Goal: Information Seeking & Learning: Learn about a topic

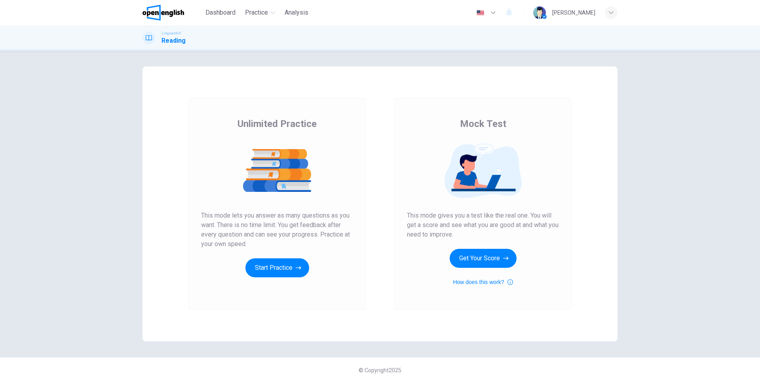
drag, startPoint x: 434, startPoint y: 215, endPoint x: 531, endPoint y: 225, distance: 97.6
click at [531, 225] on span "This mode gives you a test like the real one. You will get a score and see what…" at bounding box center [483, 225] width 152 height 29
click at [494, 261] on button "Get Your Score" at bounding box center [483, 258] width 67 height 19
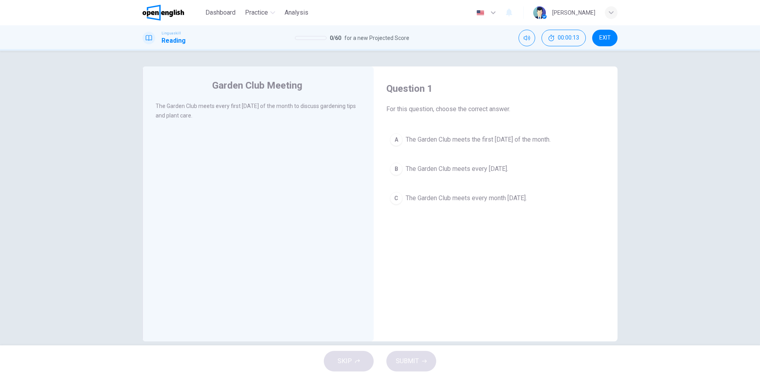
click at [428, 200] on span "The Garden Club meets every month [DATE]." at bounding box center [466, 199] width 121 height 10
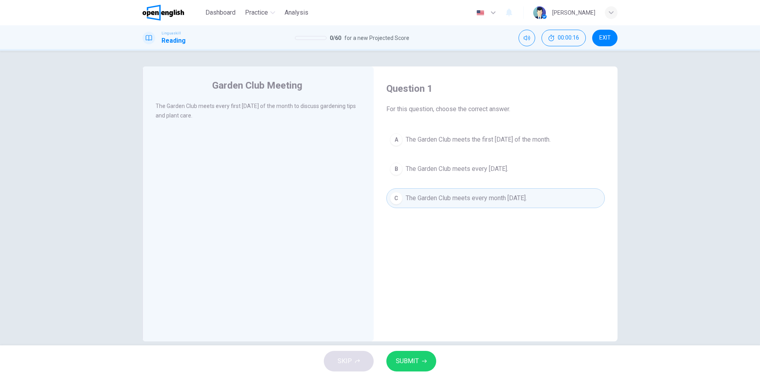
click at [414, 362] on span "SUBMIT" at bounding box center [407, 361] width 23 height 11
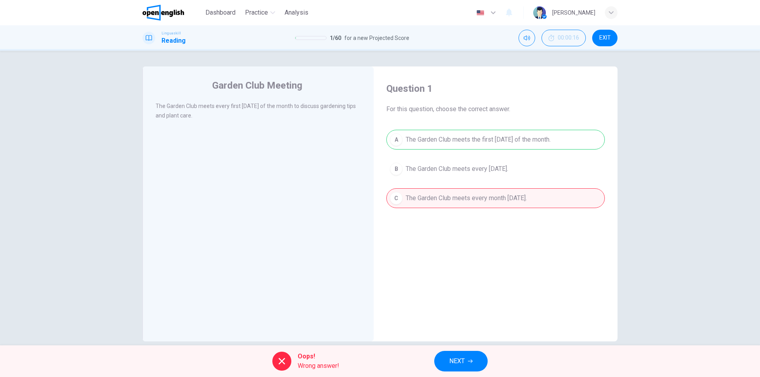
click at [487, 147] on div "A The Garden Club meets the first [DATE] of the month. B The Garden Club meets …" at bounding box center [495, 169] width 219 height 78
click at [461, 367] on span "NEXT" at bounding box center [456, 361] width 15 height 11
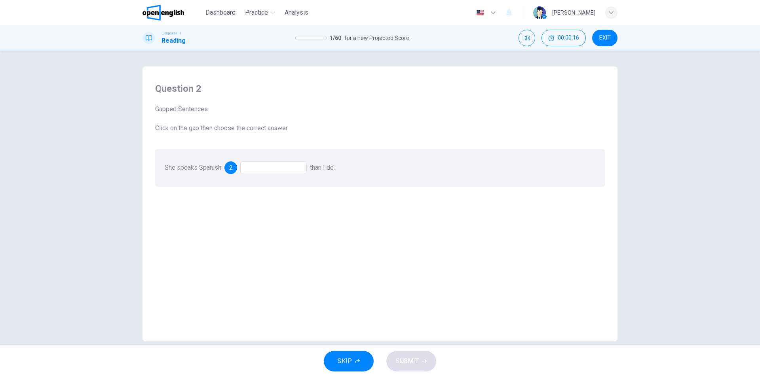
click at [263, 173] on div at bounding box center [273, 168] width 67 height 13
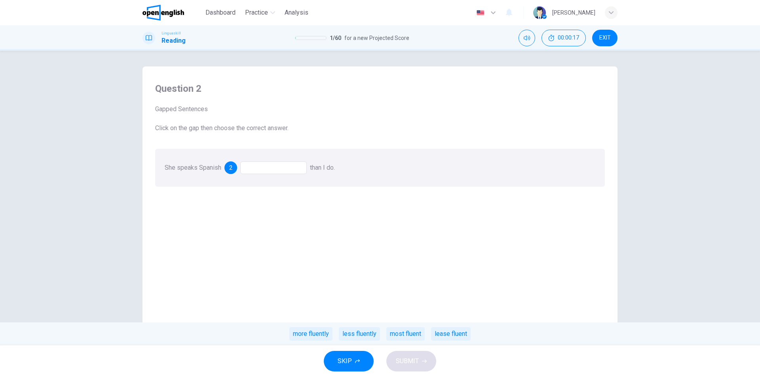
click at [265, 170] on div at bounding box center [273, 168] width 67 height 13
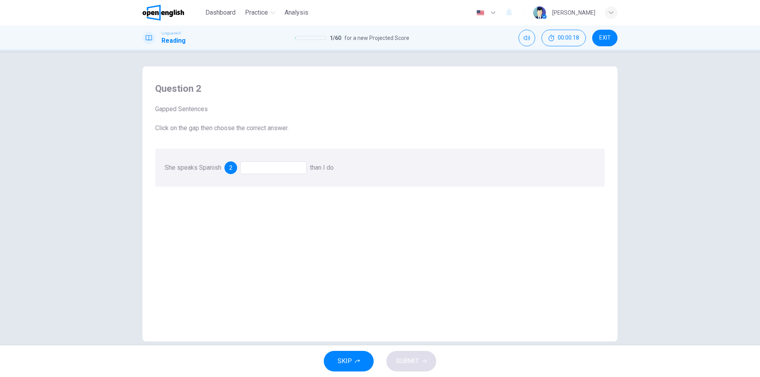
click at [267, 168] on div at bounding box center [273, 168] width 67 height 13
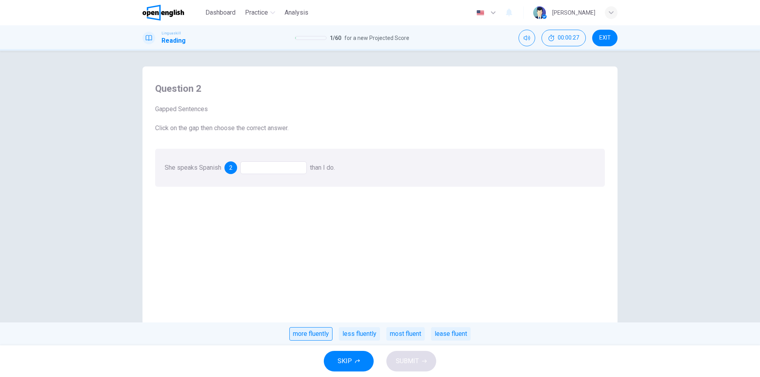
click at [321, 337] on div "more fluently" at bounding box center [310, 333] width 43 height 13
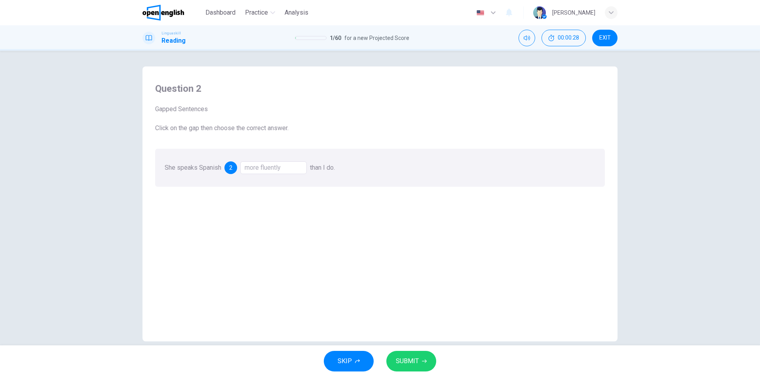
click at [401, 364] on span "SUBMIT" at bounding box center [407, 361] width 23 height 11
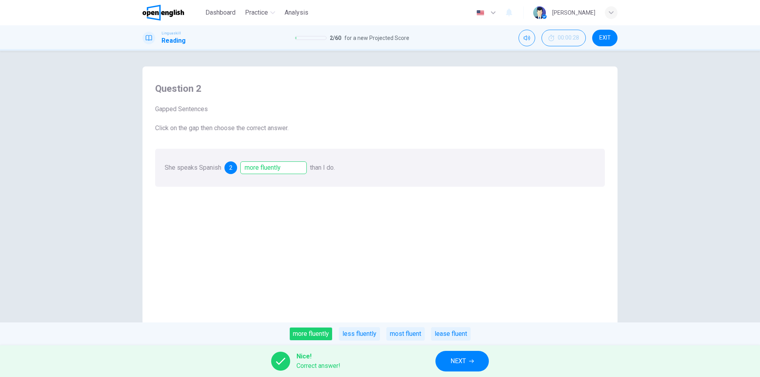
click at [446, 359] on button "NEXT" at bounding box center [462, 361] width 53 height 21
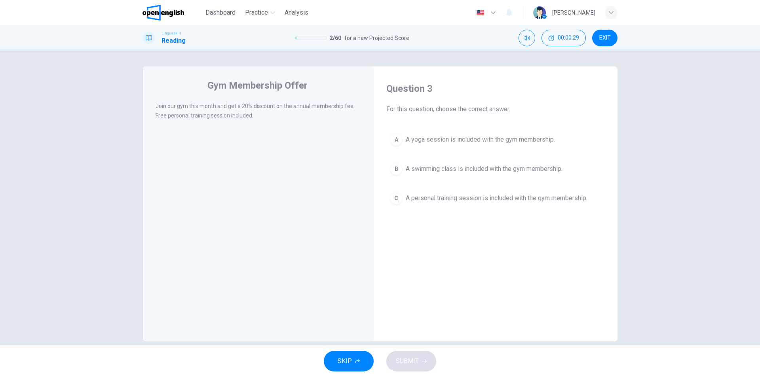
drag, startPoint x: 392, startPoint y: 107, endPoint x: 522, endPoint y: 106, distance: 129.9
click at [521, 106] on span "For this question, choose the correct answer." at bounding box center [495, 110] width 219 height 10
click at [522, 106] on span "For this question, choose the correct answer." at bounding box center [495, 110] width 219 height 10
click at [436, 143] on span "A yoga session is included with the gym membership." at bounding box center [480, 140] width 149 height 10
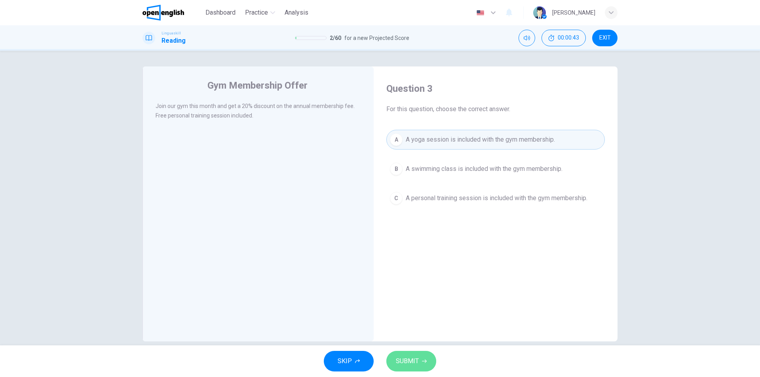
click at [422, 361] on icon "button" at bounding box center [424, 361] width 5 height 5
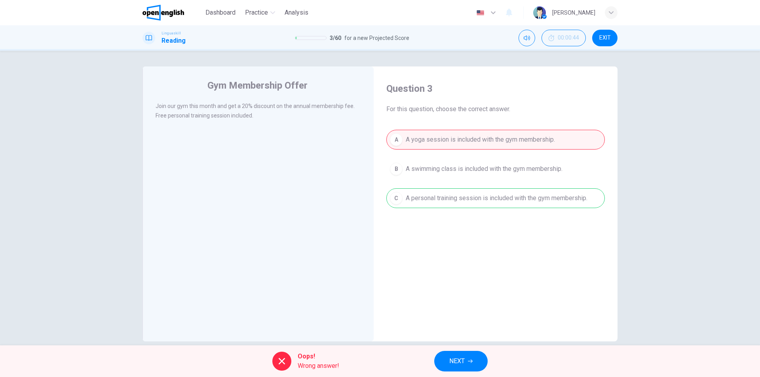
click at [461, 361] on span "NEXT" at bounding box center [456, 361] width 15 height 11
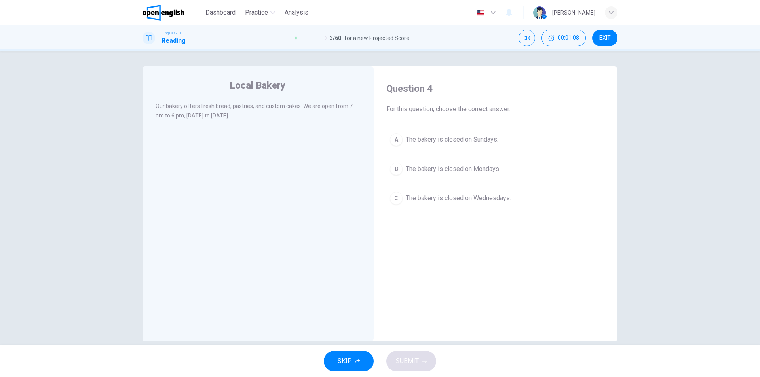
click at [455, 107] on span "For this question, choose the correct answer." at bounding box center [495, 110] width 219 height 10
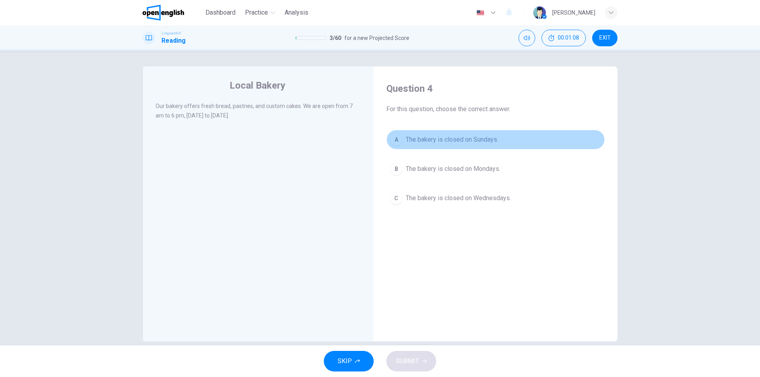
click at [451, 145] on button "A The bakery is closed on Sundays." at bounding box center [495, 140] width 219 height 20
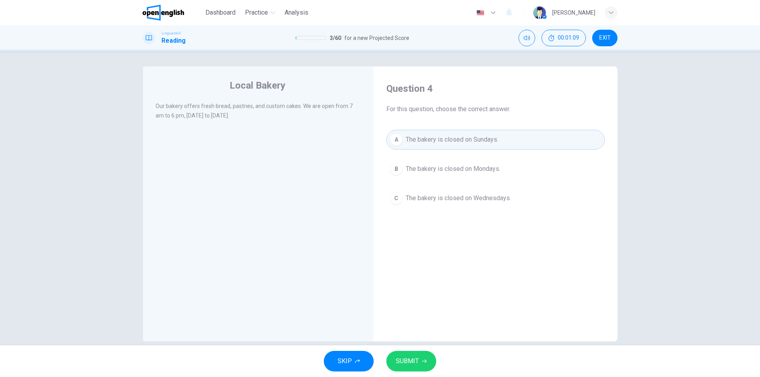
drag, startPoint x: 397, startPoint y: 374, endPoint x: 409, endPoint y: 369, distance: 13.7
click at [399, 374] on div "SKIP SUBMIT" at bounding box center [380, 362] width 760 height 32
click at [409, 369] on button "SUBMIT" at bounding box center [411, 361] width 50 height 21
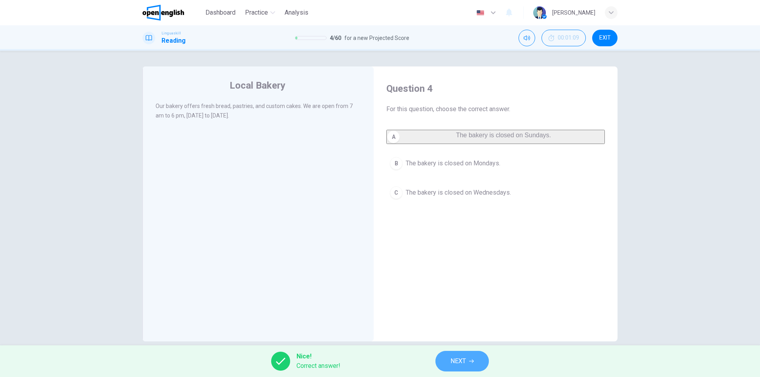
click at [470, 364] on button "NEXT" at bounding box center [462, 361] width 53 height 21
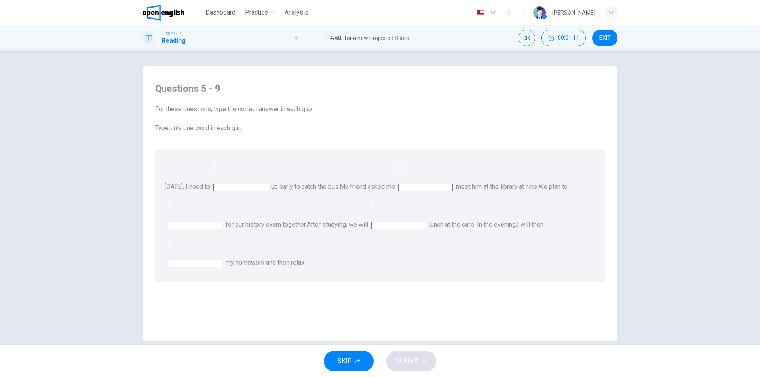
click at [268, 184] on input at bounding box center [240, 187] width 55 height 7
drag, startPoint x: 155, startPoint y: 129, endPoint x: 267, endPoint y: 129, distance: 112.5
click at [267, 129] on span "Type only one word in each gap." at bounding box center [380, 129] width 450 height 10
click at [270, 129] on span "Type only one word in each gap." at bounding box center [380, 129] width 450 height 10
click at [268, 184] on input at bounding box center [240, 187] width 55 height 7
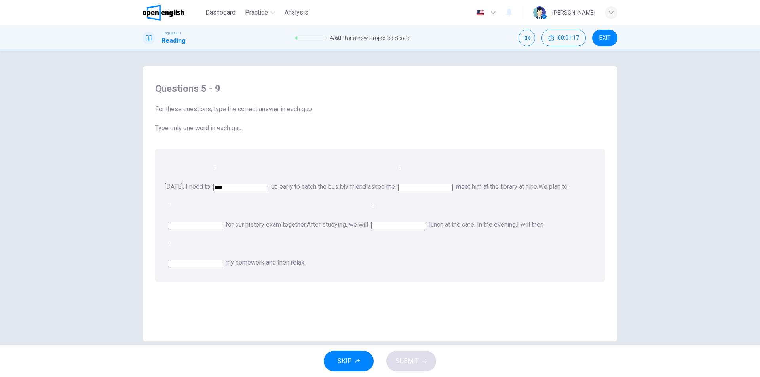
type input "****"
type input "**"
click at [387, 177] on div "[DATE], I need to 5 **** up early to catch the bus. My friend asked me 6 ** mee…" at bounding box center [380, 215] width 450 height 133
click at [223, 222] on input at bounding box center [195, 225] width 55 height 7
drag, startPoint x: 168, startPoint y: 188, endPoint x: 238, endPoint y: 187, distance: 70.9
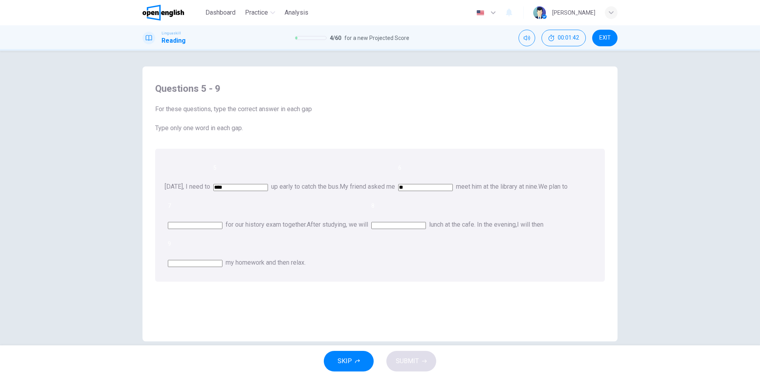
click at [231, 187] on div "[DATE], I need to 5 **** up early to catch the bus. My friend asked me 6 ** mee…" at bounding box center [380, 215] width 450 height 133
click at [539, 187] on span "We plan to" at bounding box center [553, 187] width 29 height 8
click at [223, 222] on input at bounding box center [195, 225] width 55 height 7
type input "*****"
type input "***"
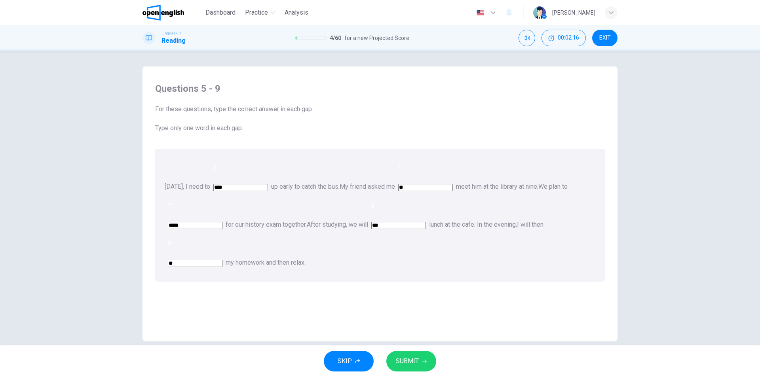
type input "*"
type input "*****"
click at [393, 359] on button "SUBMIT" at bounding box center [411, 361] width 50 height 21
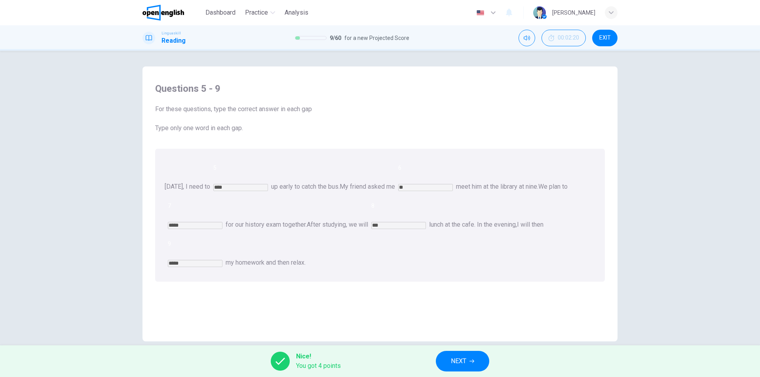
click at [475, 367] on button "NEXT" at bounding box center [462, 361] width 53 height 21
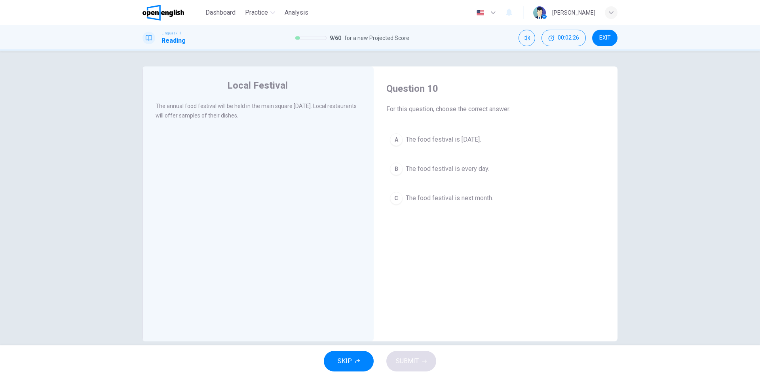
click at [451, 141] on span "The food festival is [DATE]." at bounding box center [443, 140] width 75 height 10
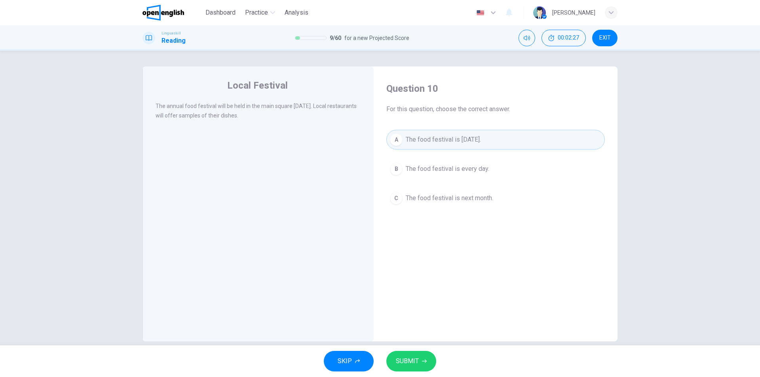
click at [409, 362] on span "SUBMIT" at bounding box center [407, 361] width 23 height 11
click at [350, 275] on div "Local Festival The annual food festival will be held in the main square [DATE].…" at bounding box center [258, 204] width 231 height 275
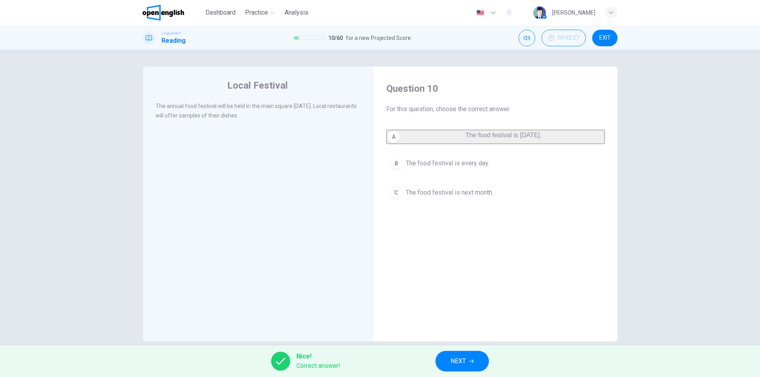
click at [451, 367] on button "NEXT" at bounding box center [462, 361] width 53 height 21
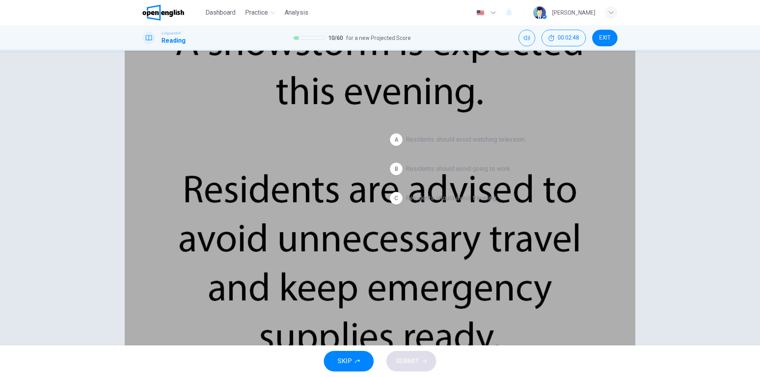
click at [472, 196] on span "Residents should avoid traveling." at bounding box center [452, 199] width 92 height 10
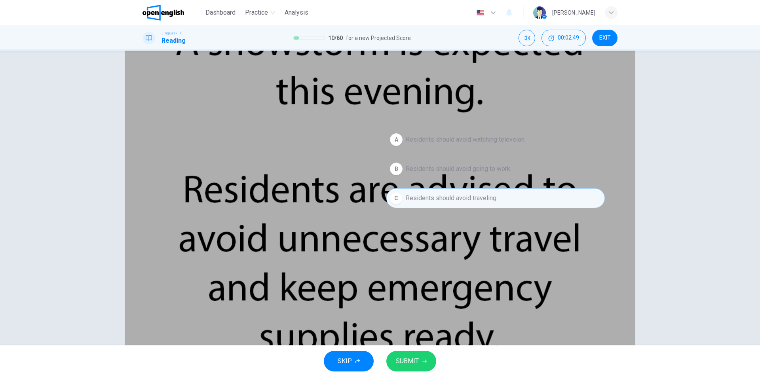
click at [408, 371] on button "SUBMIT" at bounding box center [411, 361] width 50 height 21
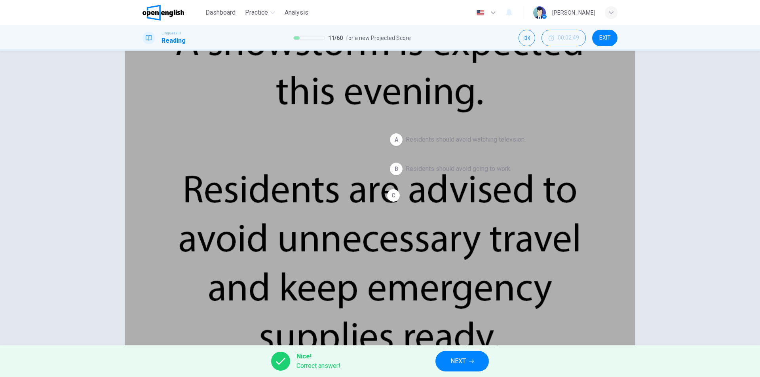
click at [452, 360] on span "NEXT" at bounding box center [458, 361] width 15 height 11
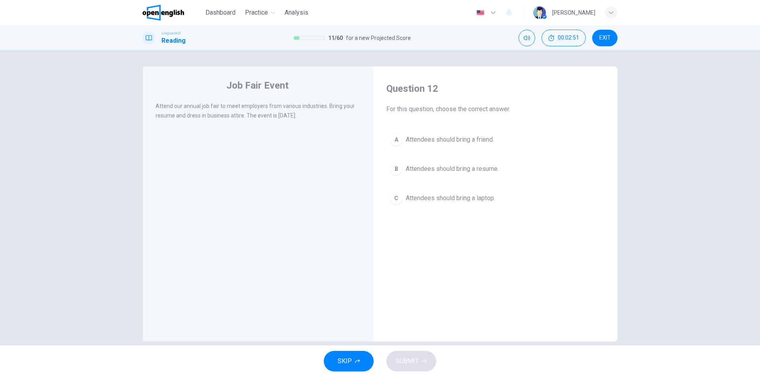
drag, startPoint x: 155, startPoint y: 106, endPoint x: 276, endPoint y: 106, distance: 121.2
click at [276, 106] on span "Attend our annual job fair to meet employers from various industries. Bring you…" at bounding box center [255, 111] width 199 height 16
click at [435, 174] on button "B Attendees should bring a resume." at bounding box center [495, 169] width 219 height 20
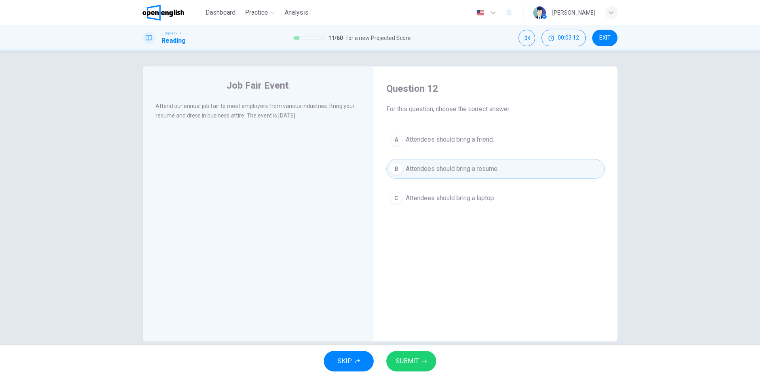
click at [424, 369] on button "SUBMIT" at bounding box center [411, 361] width 50 height 21
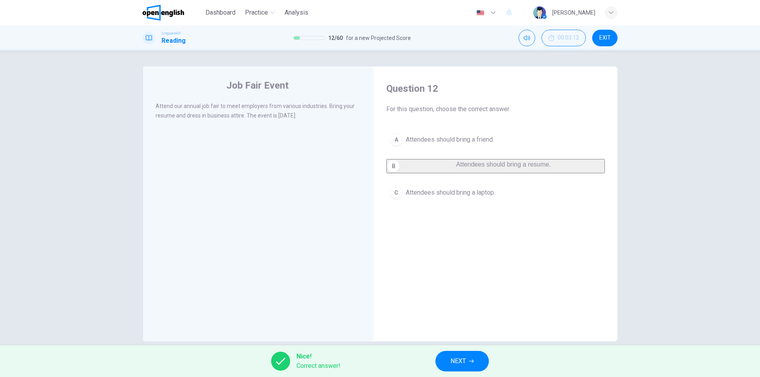
drag, startPoint x: 429, startPoint y: 362, endPoint x: 442, endPoint y: 361, distance: 13.5
click at [430, 362] on div "Nice! Correct answer! NEXT" at bounding box center [380, 362] width 760 height 32
click at [444, 361] on button "NEXT" at bounding box center [462, 361] width 53 height 21
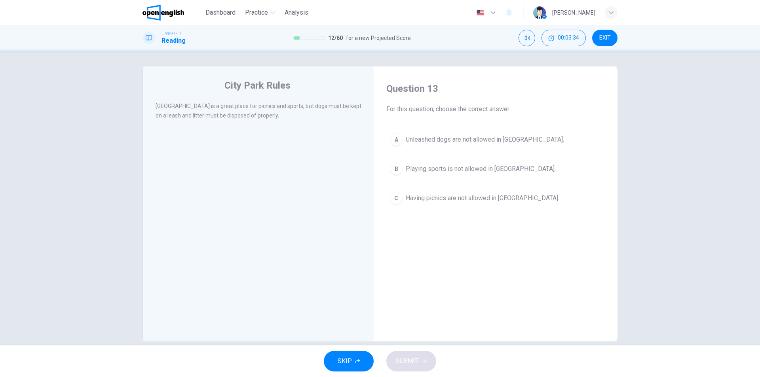
click at [432, 143] on span "Unleashed dogs are not allowed in [GEOGRAPHIC_DATA]." at bounding box center [485, 140] width 158 height 10
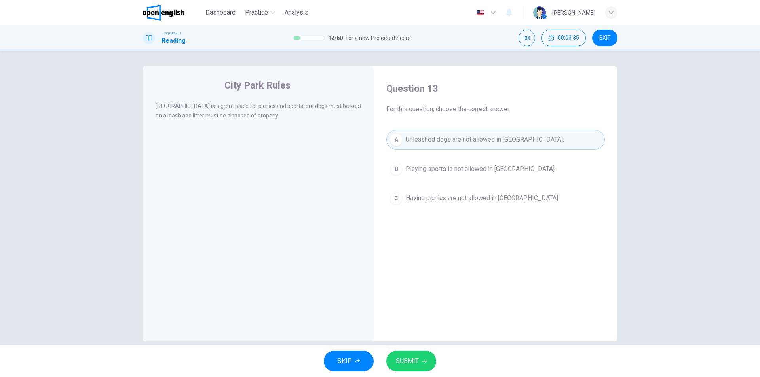
drag, startPoint x: 392, startPoint y: 371, endPoint x: 396, endPoint y: 369, distance: 4.3
click at [393, 371] on button "SUBMIT" at bounding box center [411, 361] width 50 height 21
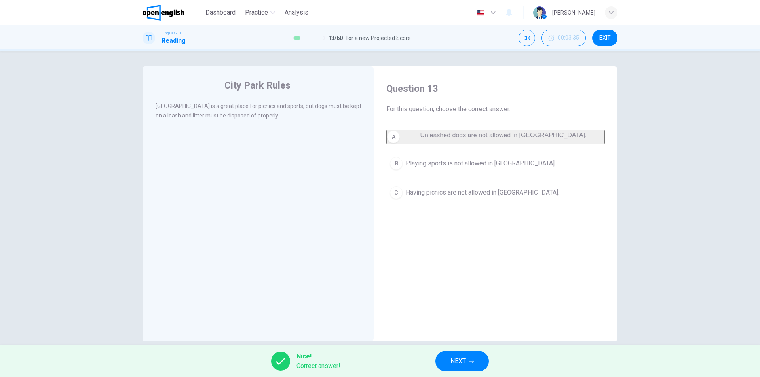
click at [438, 356] on button "NEXT" at bounding box center [462, 361] width 53 height 21
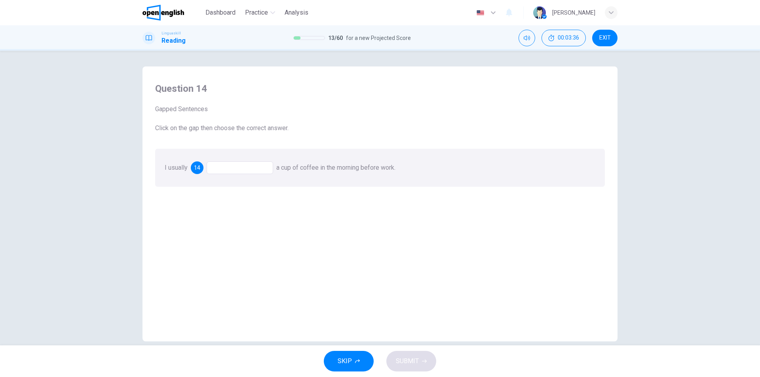
click at [229, 169] on div at bounding box center [240, 168] width 67 height 13
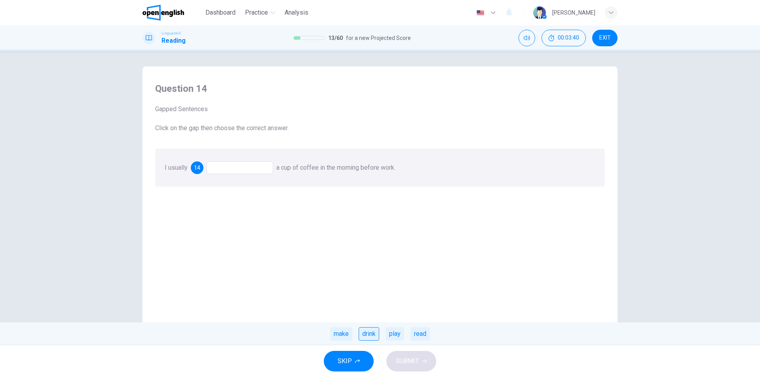
click at [369, 335] on div "drink" at bounding box center [369, 333] width 21 height 13
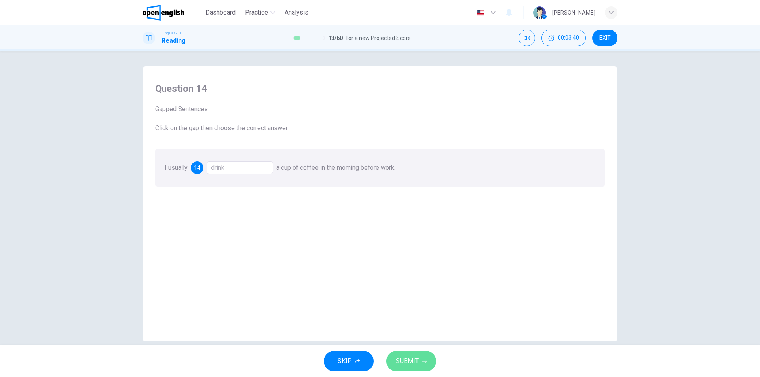
click at [407, 364] on span "SUBMIT" at bounding box center [407, 361] width 23 height 11
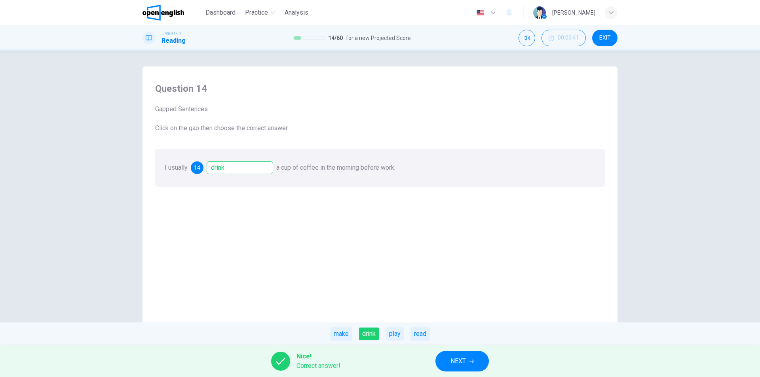
click at [463, 352] on button "NEXT" at bounding box center [462, 361] width 53 height 21
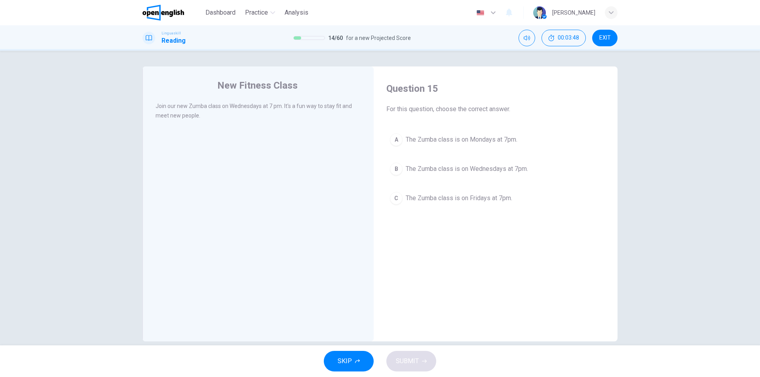
click at [498, 174] on button "B The Zumba class is on Wednesdays at 7pm." at bounding box center [495, 169] width 219 height 20
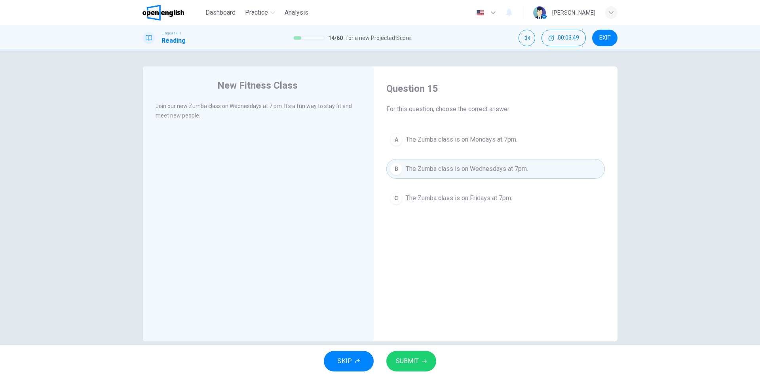
click at [414, 376] on div "SKIP SUBMIT" at bounding box center [380, 362] width 760 height 32
click at [416, 366] on span "SUBMIT" at bounding box center [407, 361] width 23 height 11
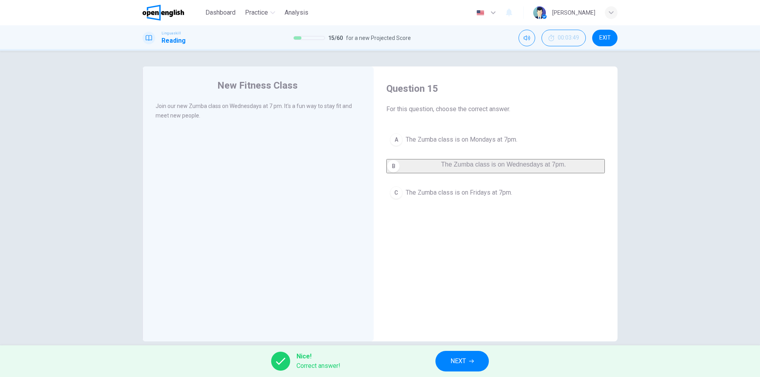
click at [457, 362] on span "NEXT" at bounding box center [458, 361] width 15 height 11
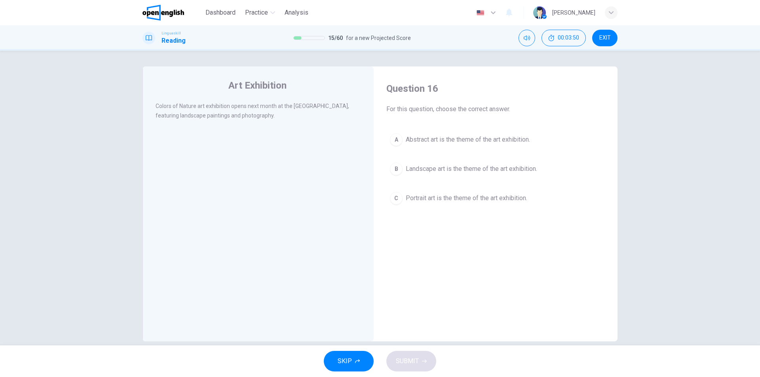
drag, startPoint x: 161, startPoint y: 104, endPoint x: 222, endPoint y: 109, distance: 61.2
click at [221, 109] on span "Colors of Nature art exhibition opens next month at the [GEOGRAPHIC_DATA], feat…" at bounding box center [253, 111] width 194 height 16
click at [445, 179] on div "A Abstract art is the theme of the art exhibition. B Landscape art is the theme…" at bounding box center [495, 169] width 219 height 78
click at [445, 171] on span "Landscape art is the theme of the art exhibition." at bounding box center [471, 169] width 131 height 10
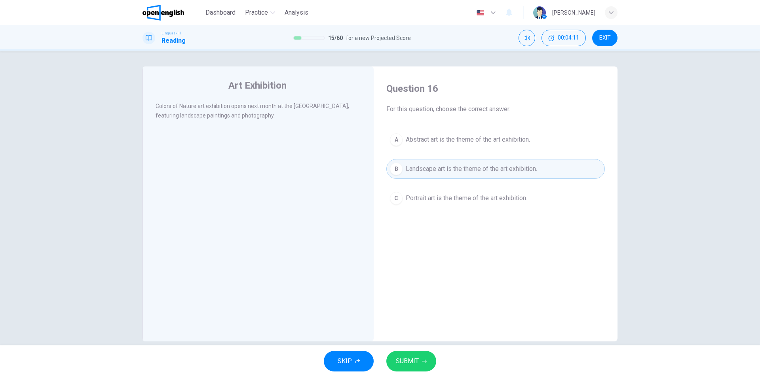
click at [417, 359] on span "SUBMIT" at bounding box center [407, 361] width 23 height 11
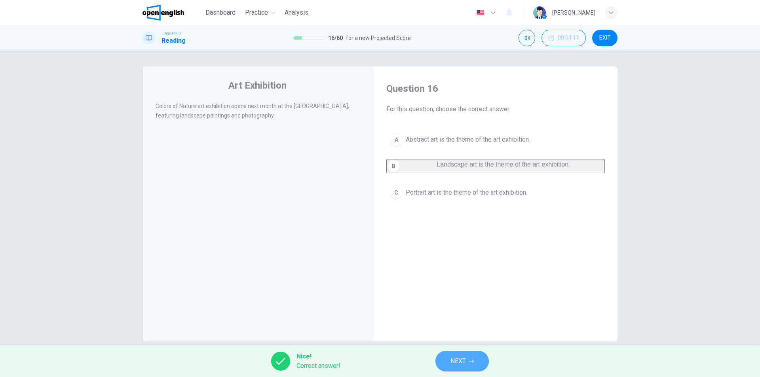
click at [453, 357] on span "NEXT" at bounding box center [458, 361] width 15 height 11
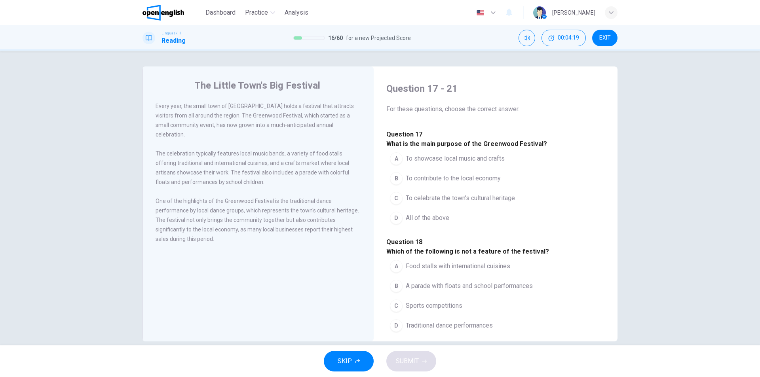
drag, startPoint x: 151, startPoint y: 106, endPoint x: 169, endPoint y: 106, distance: 17.4
click at [169, 106] on div "The Little Town's Big Festival Every year, the small town of [GEOGRAPHIC_DATA] …" at bounding box center [258, 204] width 231 height 275
click at [171, 106] on span "Every year, the small town of [GEOGRAPHIC_DATA] holds a festival that attracts …" at bounding box center [255, 120] width 198 height 35
click at [469, 165] on button "A To showcase local music and crafts" at bounding box center [447, 159] width 122 height 20
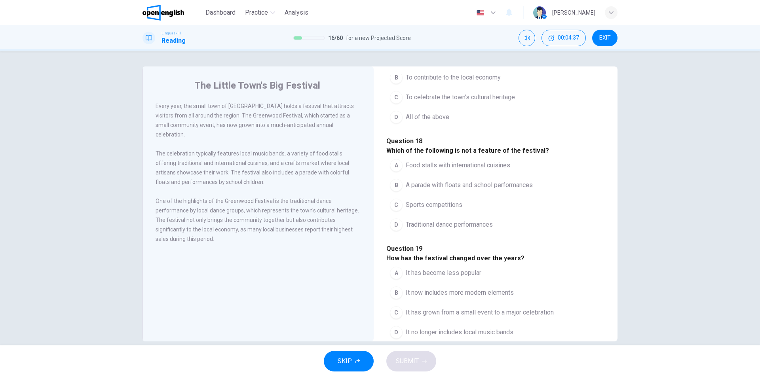
scroll to position [119, 0]
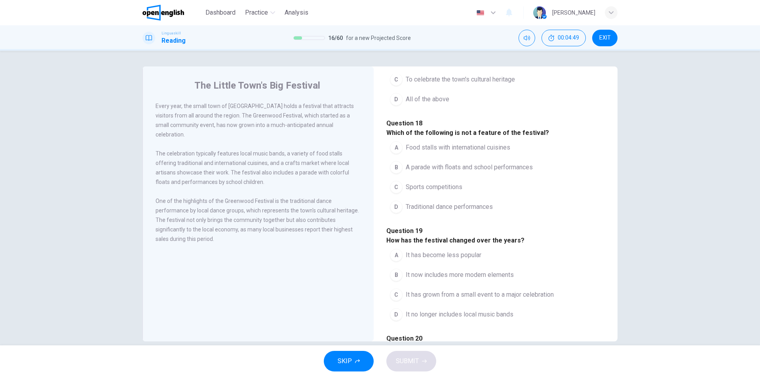
click at [502, 152] on span "Food stalls with international cuisines" at bounding box center [458, 148] width 105 height 10
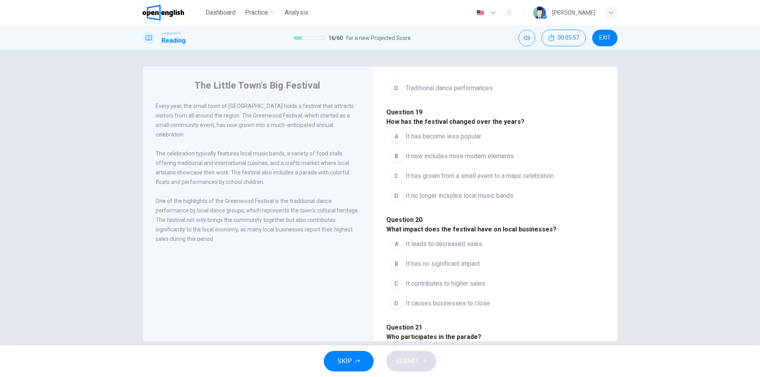
scroll to position [277, 0]
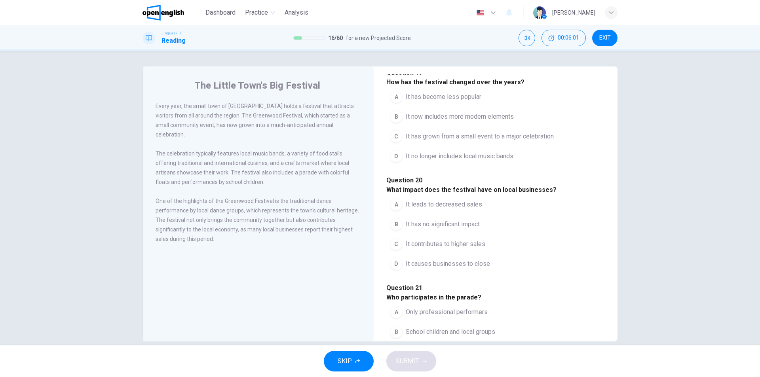
click at [520, 141] on span "It has grown from a small event to a major celebration" at bounding box center [480, 137] width 148 height 10
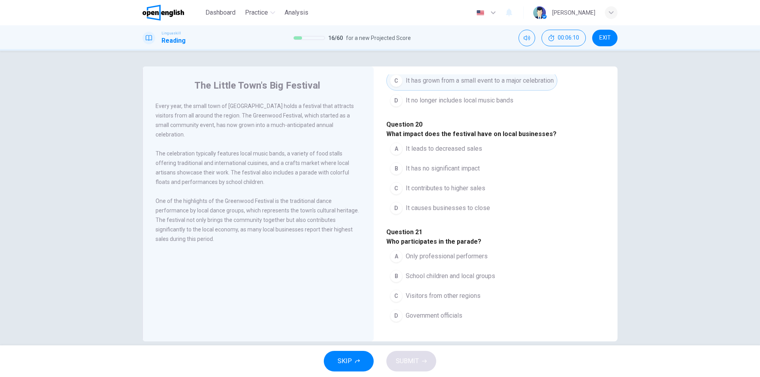
scroll to position [396, 0]
drag, startPoint x: 215, startPoint y: 215, endPoint x: 253, endPoint y: 214, distance: 37.6
click at [253, 214] on span "One of the highlights of the Greenwood Festival is the traditional dance perfor…" at bounding box center [258, 220] width 204 height 44
click at [466, 173] on span "It has no significant impact" at bounding box center [443, 169] width 74 height 10
click at [457, 159] on button "A It leads to decreased sales" at bounding box center [435, 149] width 99 height 20
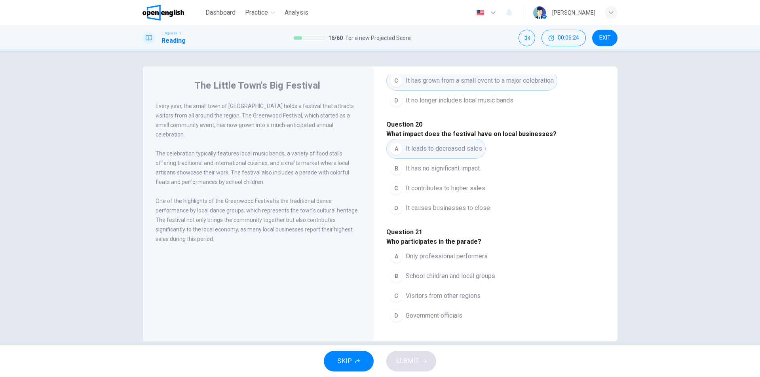
click at [448, 198] on button "C It contributes to higher sales" at bounding box center [437, 189] width 103 height 20
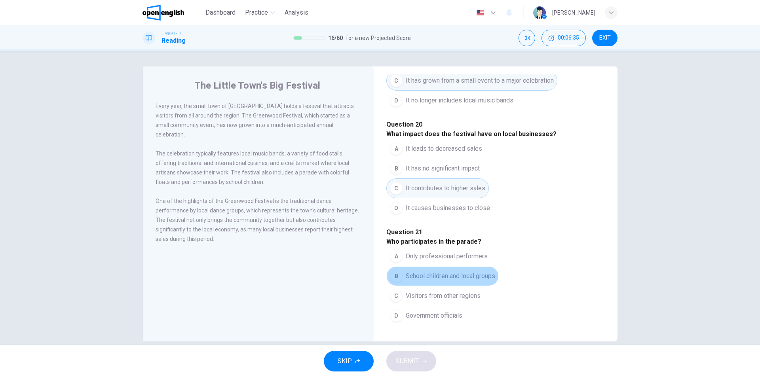
click at [427, 267] on button "B School children and local groups" at bounding box center [442, 277] width 112 height 20
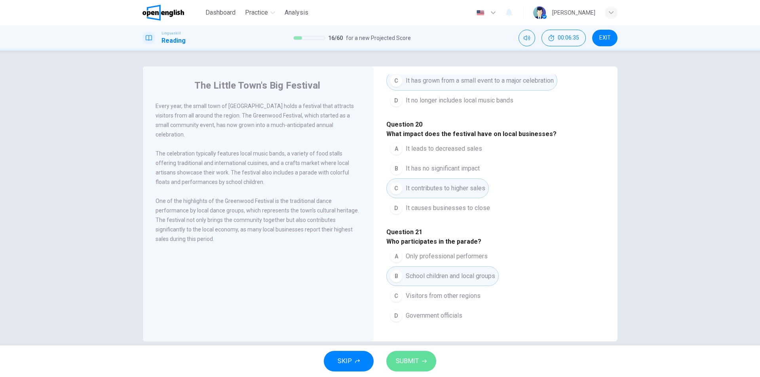
click at [413, 360] on span "SUBMIT" at bounding box center [407, 361] width 23 height 11
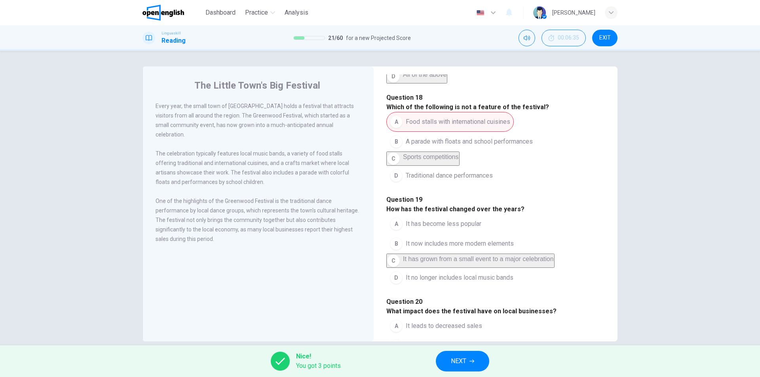
scroll to position [99, 0]
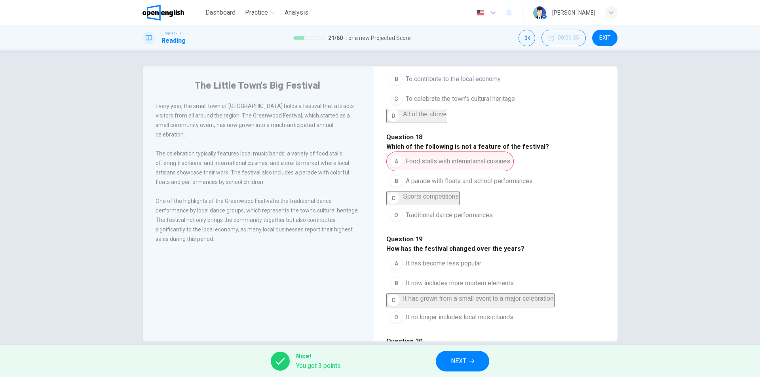
click at [443, 225] on div "A Food stalls with international cuisines B A parade with floats and school per…" at bounding box center [495, 189] width 219 height 74
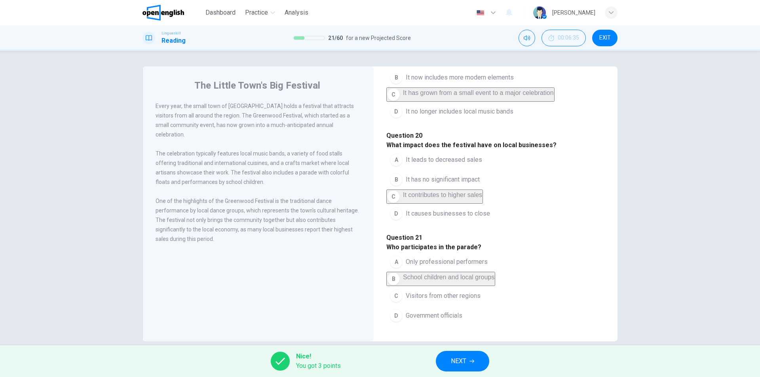
scroll to position [436, 0]
click at [463, 352] on div "Nice! You got 3 points NEXT" at bounding box center [380, 362] width 760 height 32
click at [462, 358] on span "NEXT" at bounding box center [458, 361] width 15 height 11
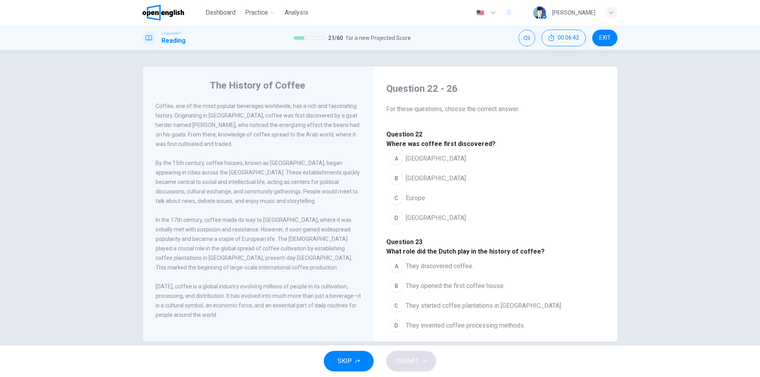
click at [437, 188] on button "B [GEOGRAPHIC_DATA]" at bounding box center [427, 179] width 83 height 20
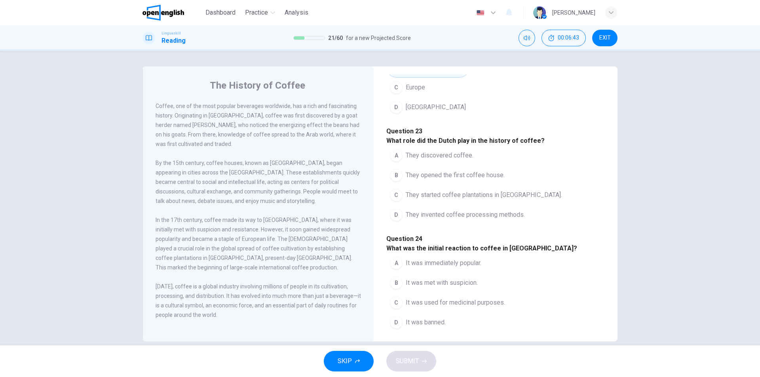
scroll to position [119, 0]
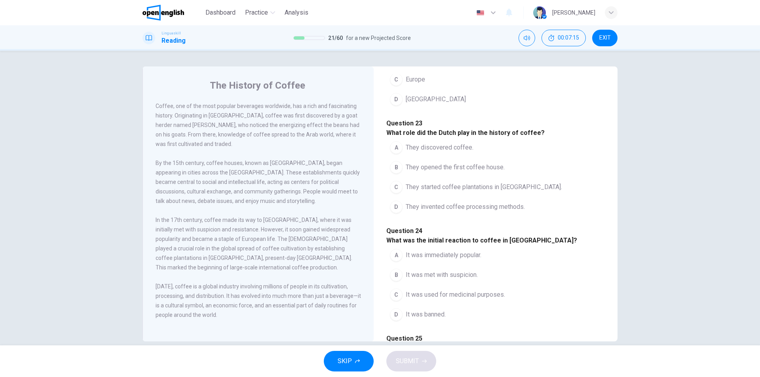
click at [439, 192] on span "They started coffee plantations in [GEOGRAPHIC_DATA]." at bounding box center [484, 188] width 156 height 10
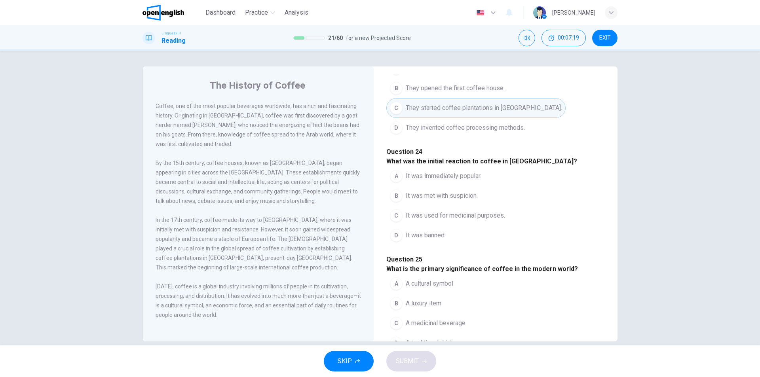
scroll to position [238, 0]
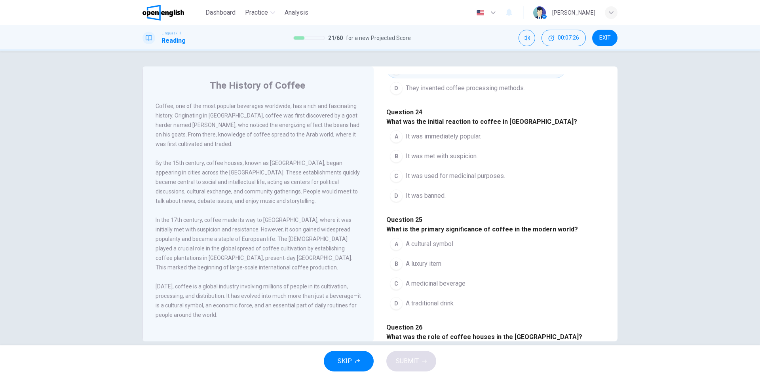
drag, startPoint x: 279, startPoint y: 225, endPoint x: 330, endPoint y: 222, distance: 51.2
click at [326, 223] on span "In the 17th century, coffee made its way to [GEOGRAPHIC_DATA], where it was ini…" at bounding box center [254, 244] width 197 height 54
click at [330, 222] on span "In the 17th century, coffee made its way to [GEOGRAPHIC_DATA], where it was ini…" at bounding box center [254, 244] width 197 height 54
drag, startPoint x: 154, startPoint y: 232, endPoint x: 202, endPoint y: 234, distance: 48.3
click at [196, 233] on span "In the 17th century, coffee made its way to [GEOGRAPHIC_DATA], where it was ini…" at bounding box center [254, 244] width 197 height 54
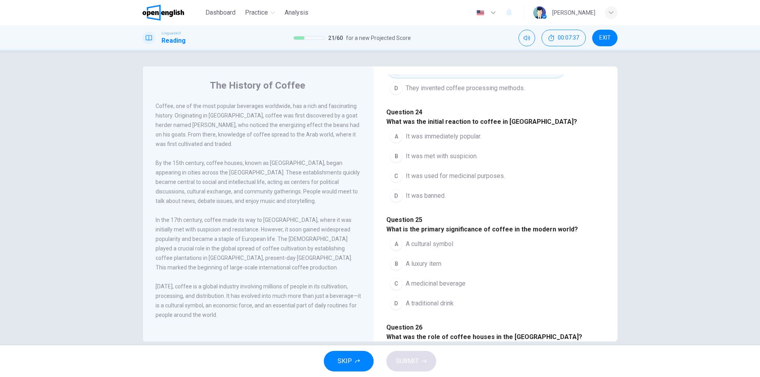
click at [458, 161] on span "It was met with suspicion." at bounding box center [442, 157] width 72 height 10
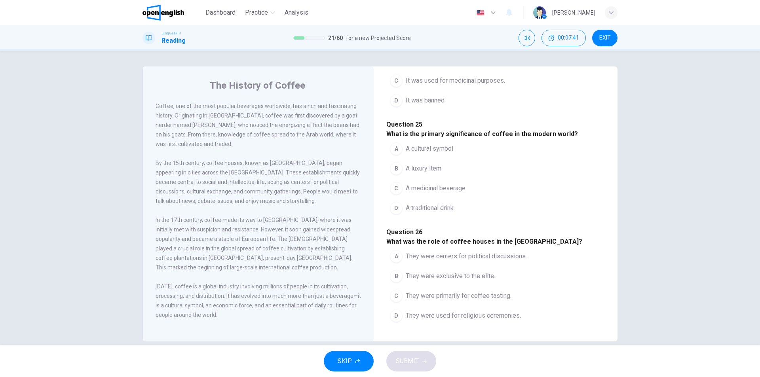
scroll to position [436, 0]
drag, startPoint x: 451, startPoint y: 128, endPoint x: 520, endPoint y: 126, distance: 68.1
click at [517, 127] on h4 "Question 25 What is the primary significance of coffee in the modern world?" at bounding box center [495, 129] width 219 height 19
click at [439, 152] on span "A cultural symbol" at bounding box center [430, 149] width 48 height 10
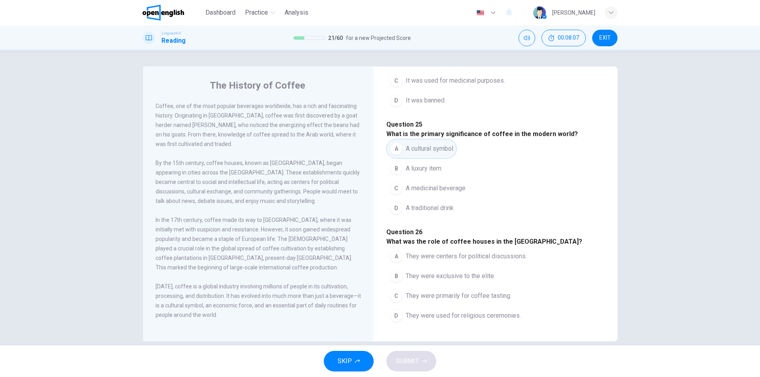
drag, startPoint x: 411, startPoint y: 212, endPoint x: 495, endPoint y: 212, distance: 84.0
click at [495, 238] on span "What was the role of coffee houses in the [GEOGRAPHIC_DATA]?" at bounding box center [484, 242] width 196 height 8
drag, startPoint x: 220, startPoint y: 168, endPoint x: 287, endPoint y: 169, distance: 66.9
click at [287, 169] on div "By the 15th century, coffee houses, known as [GEOGRAPHIC_DATA], began appearing…" at bounding box center [259, 182] width 206 height 48
drag, startPoint x: 267, startPoint y: 196, endPoint x: 304, endPoint y: 196, distance: 37.2
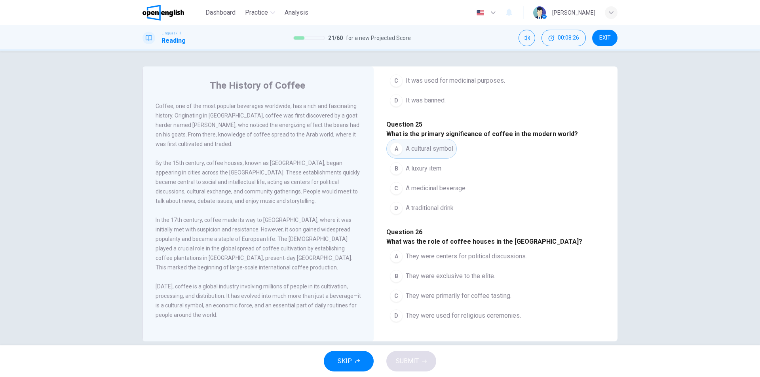
click at [299, 196] on span "By the 15th century, coffee houses, known as [GEOGRAPHIC_DATA], began appearing…" at bounding box center [258, 182] width 204 height 44
click at [478, 291] on span "They were primarily for coffee tasting." at bounding box center [459, 296] width 106 height 10
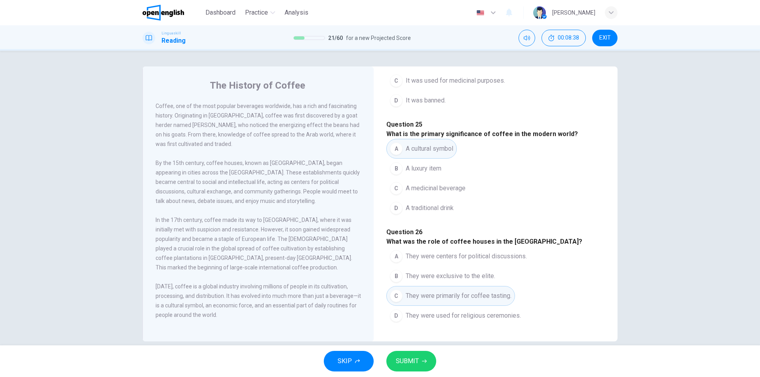
click at [426, 358] on button "SUBMIT" at bounding box center [411, 361] width 50 height 21
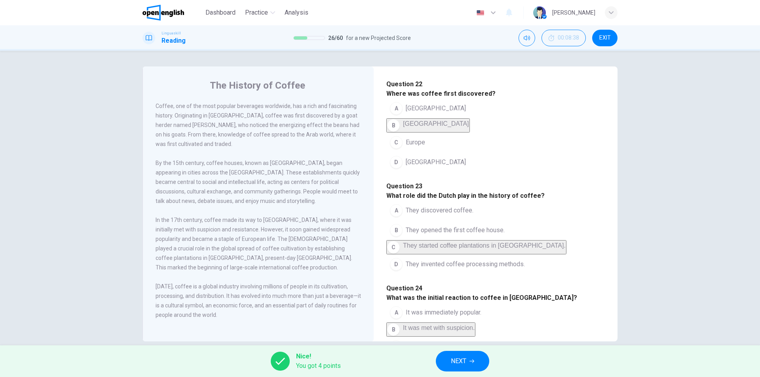
scroll to position [0, 0]
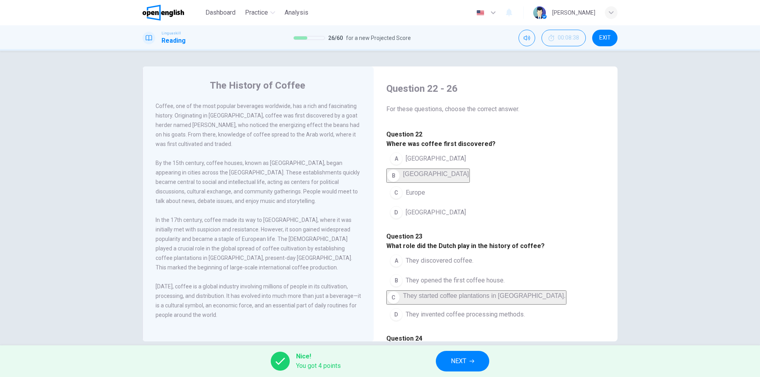
click at [475, 349] on div "Nice! You got 4 points NEXT" at bounding box center [380, 362] width 760 height 32
click at [475, 354] on button "NEXT" at bounding box center [462, 361] width 53 height 21
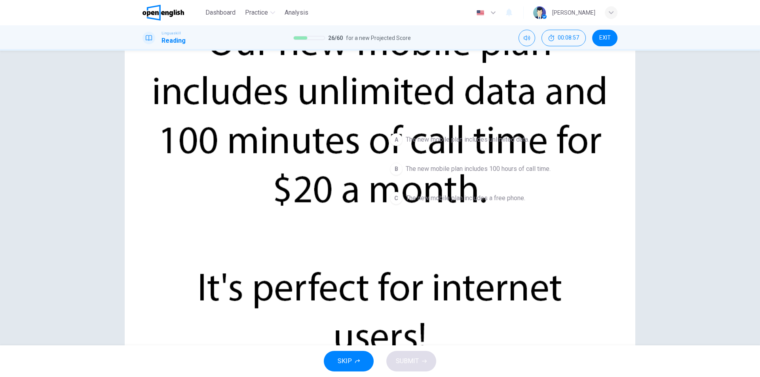
click at [473, 139] on span "The new mobile plan includes unlimited data." at bounding box center [468, 140] width 124 height 10
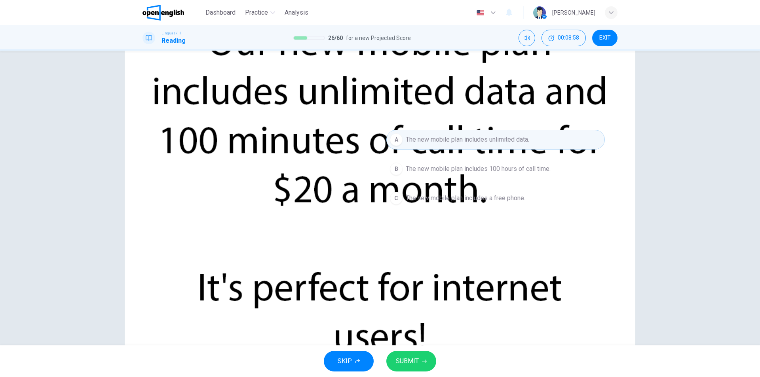
click at [421, 357] on button "SUBMIT" at bounding box center [411, 361] width 50 height 21
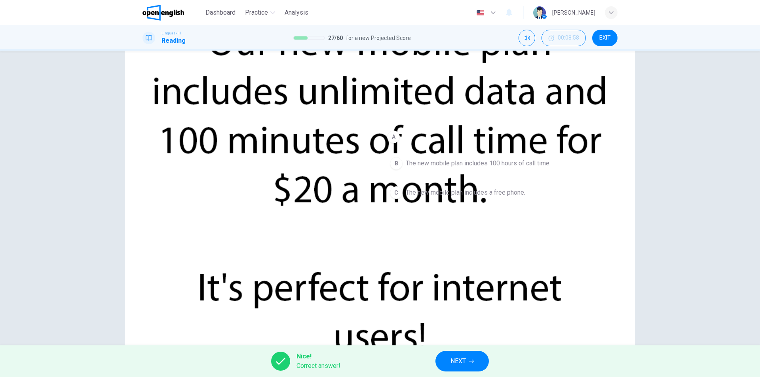
click at [440, 357] on button "NEXT" at bounding box center [462, 361] width 53 height 21
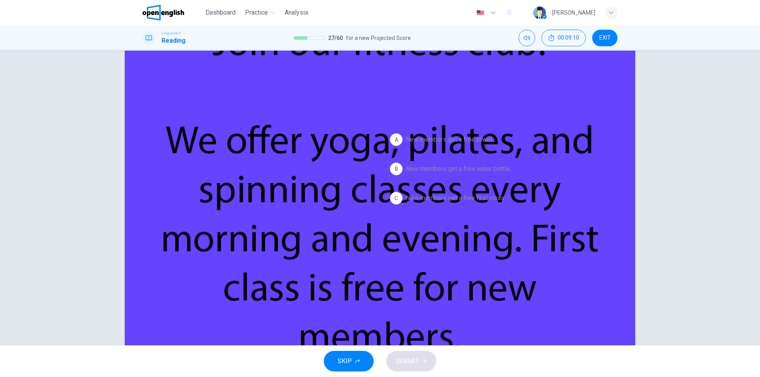
click at [481, 200] on span "New members get a free first class." at bounding box center [456, 199] width 100 height 10
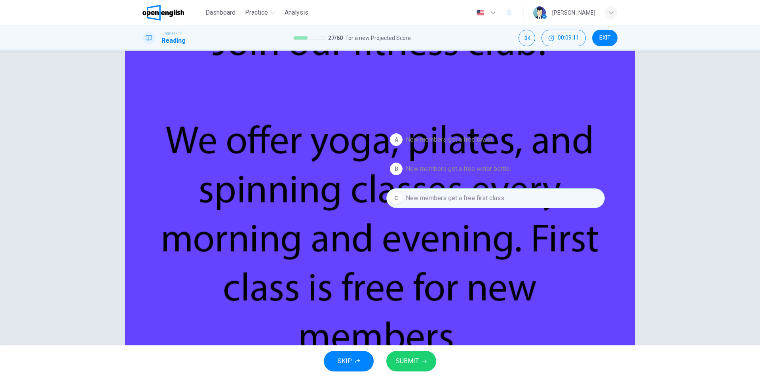
click at [415, 367] on span "SUBMIT" at bounding box center [407, 361] width 23 height 11
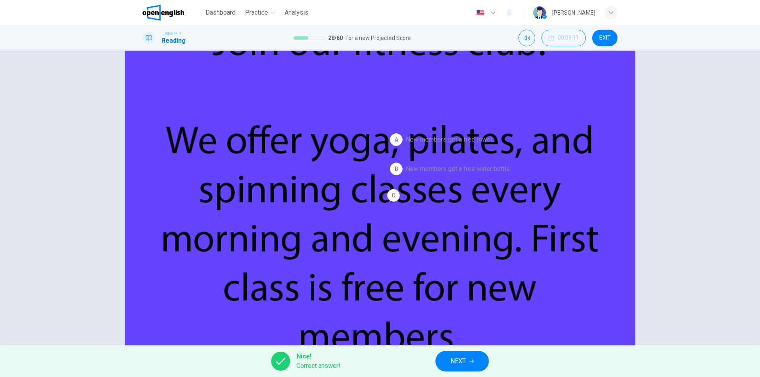
click at [464, 358] on span "NEXT" at bounding box center [458, 361] width 15 height 11
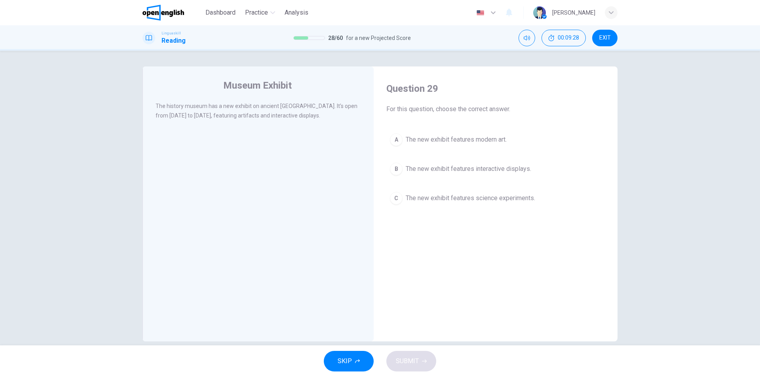
drag, startPoint x: 176, startPoint y: 104, endPoint x: 267, endPoint y: 101, distance: 91.1
click at [267, 101] on div "The history museum has a new exhibit on ancient [GEOGRAPHIC_DATA]. It's open fr…" at bounding box center [259, 110] width 206 height 19
click at [486, 173] on span "The new exhibit features interactive displays." at bounding box center [469, 169] width 126 height 10
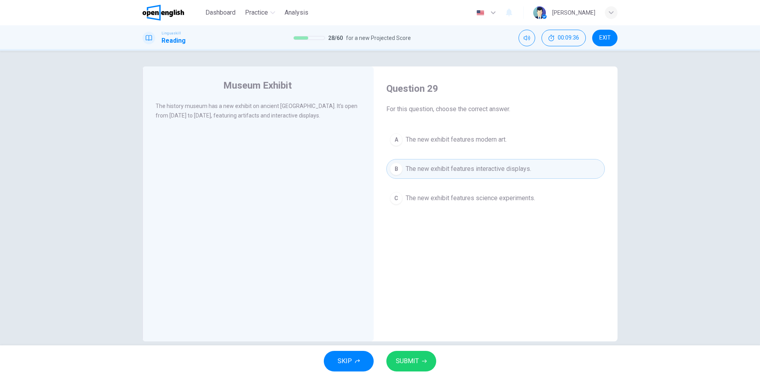
click at [422, 357] on button "SUBMIT" at bounding box center [411, 361] width 50 height 21
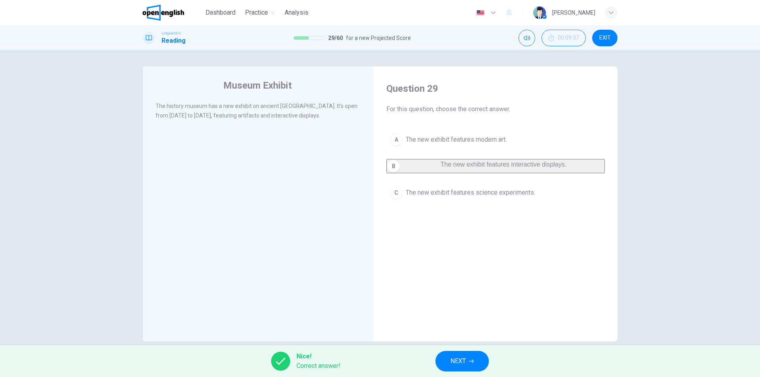
click at [452, 361] on span "NEXT" at bounding box center [458, 361] width 15 height 11
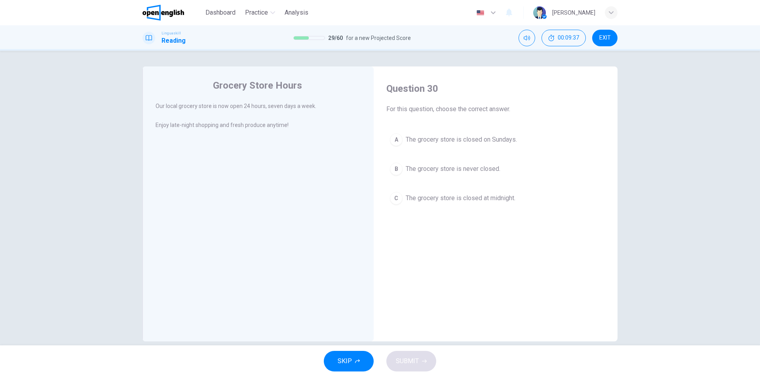
drag, startPoint x: 149, startPoint y: 101, endPoint x: 185, endPoint y: 107, distance: 36.1
click at [172, 105] on div "Grocery Store Hours Our local grocery store is now open 24 hours, seven days a …" at bounding box center [258, 204] width 231 height 275
click at [194, 108] on span "Our local grocery store is now open 24 hours, seven days a week." at bounding box center [236, 106] width 161 height 6
click at [484, 172] on span "The grocery store is never closed." at bounding box center [453, 169] width 95 height 10
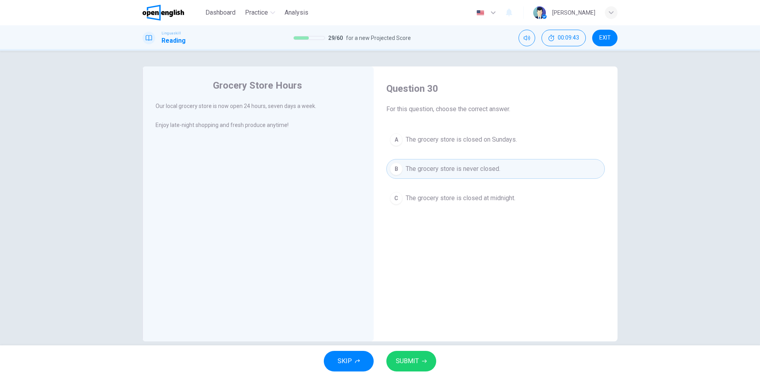
click at [430, 366] on button "SUBMIT" at bounding box center [411, 361] width 50 height 21
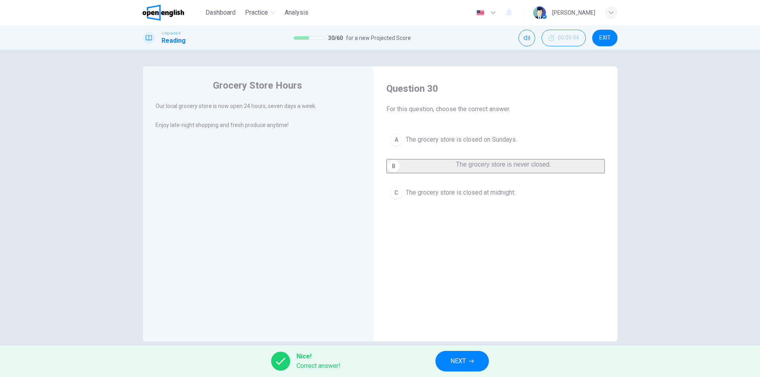
click at [443, 360] on button "NEXT" at bounding box center [462, 361] width 53 height 21
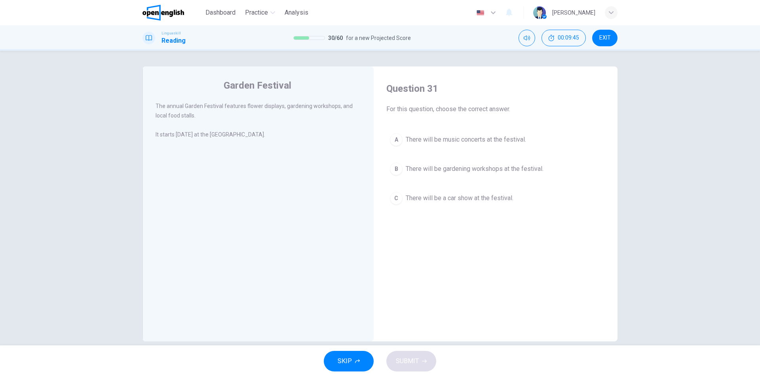
drag, startPoint x: 158, startPoint y: 109, endPoint x: 211, endPoint y: 107, distance: 52.3
click at [209, 107] on span "The annual Garden Festival features flower displays, gardening workshops, and l…" at bounding box center [254, 111] width 197 height 16
click at [477, 175] on button "B There will be gardening workshops at the festival." at bounding box center [495, 169] width 219 height 20
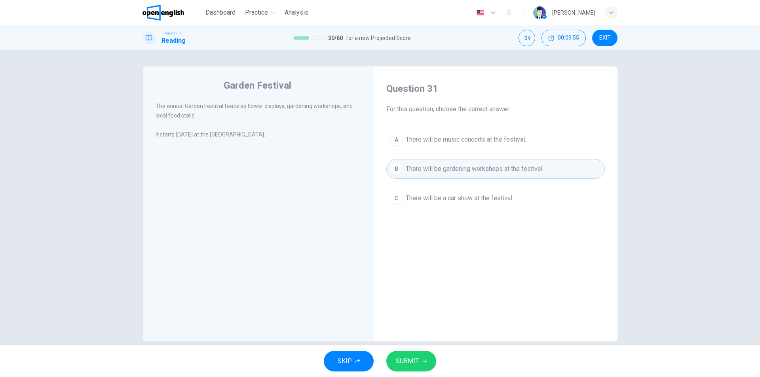
click at [418, 362] on span "SUBMIT" at bounding box center [407, 361] width 23 height 11
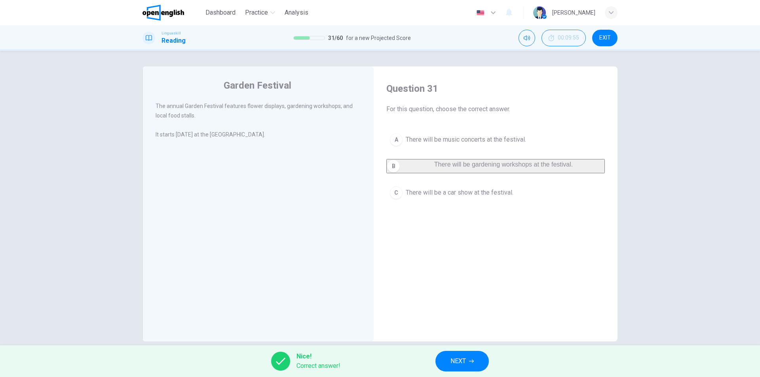
click at [420, 362] on div "Nice! Correct answer! NEXT" at bounding box center [380, 362] width 760 height 32
click at [434, 359] on div "Nice! Correct answer! NEXT" at bounding box center [380, 362] width 760 height 32
click at [438, 359] on button "NEXT" at bounding box center [462, 361] width 53 height 21
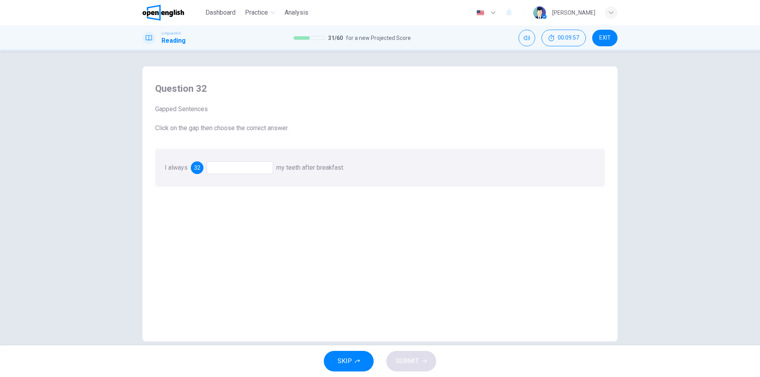
click at [242, 170] on div at bounding box center [240, 168] width 67 height 13
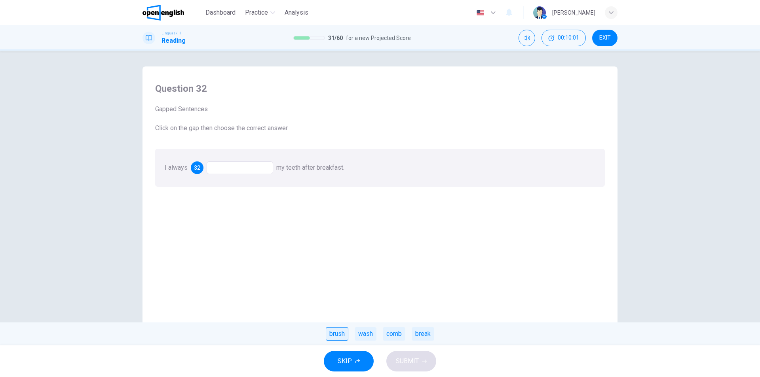
click at [338, 332] on div "brush" at bounding box center [337, 333] width 23 height 13
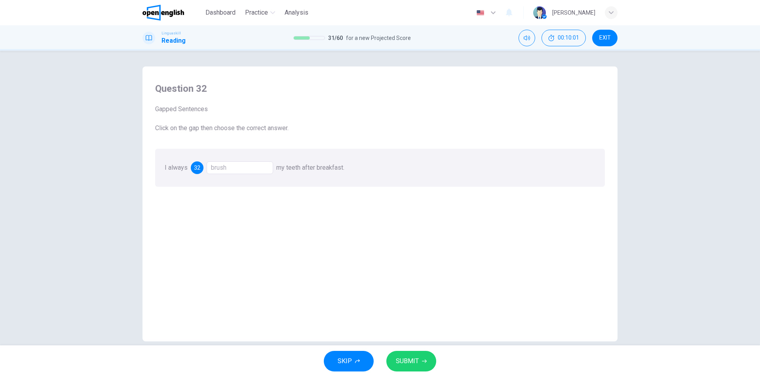
click at [431, 366] on button "SUBMIT" at bounding box center [411, 361] width 50 height 21
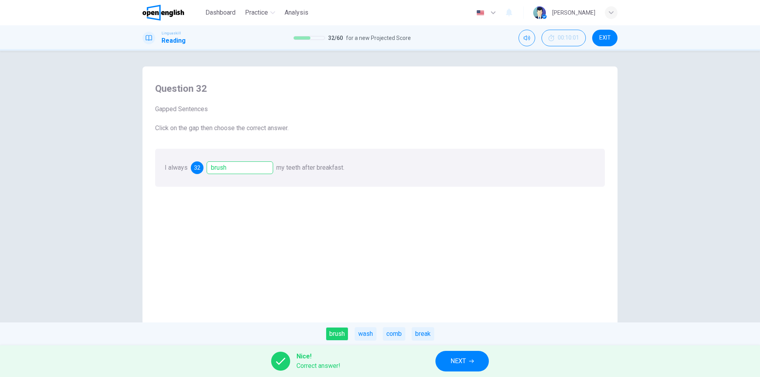
click at [478, 358] on button "NEXT" at bounding box center [462, 361] width 53 height 21
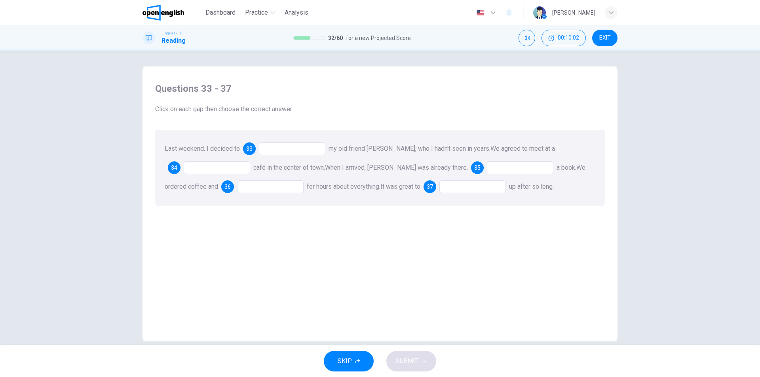
click at [285, 153] on div at bounding box center [292, 149] width 67 height 13
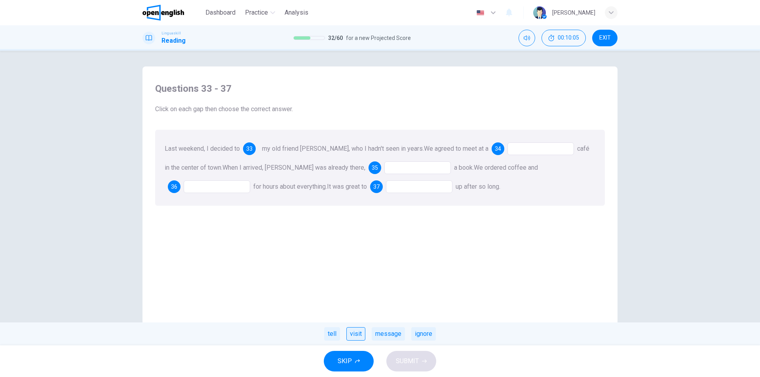
click at [350, 337] on div "visit" at bounding box center [355, 333] width 19 height 13
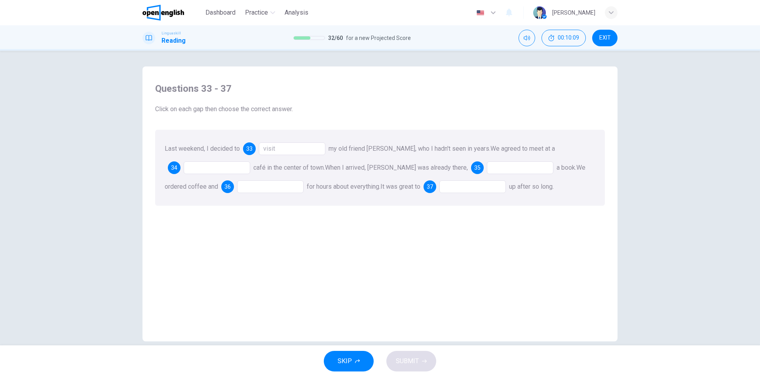
click at [216, 162] on div at bounding box center [217, 168] width 67 height 13
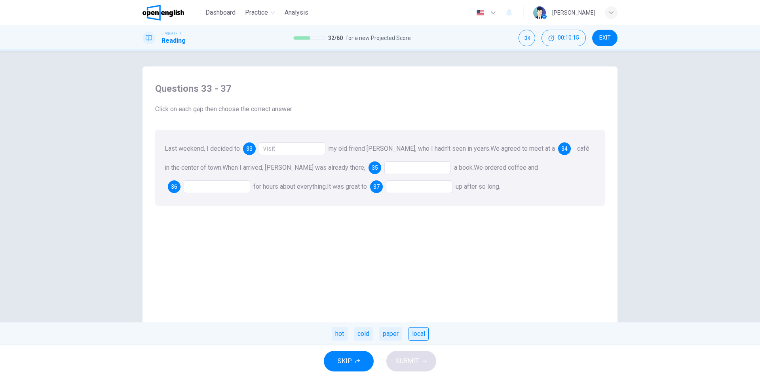
click at [421, 336] on div "local" at bounding box center [419, 333] width 20 height 13
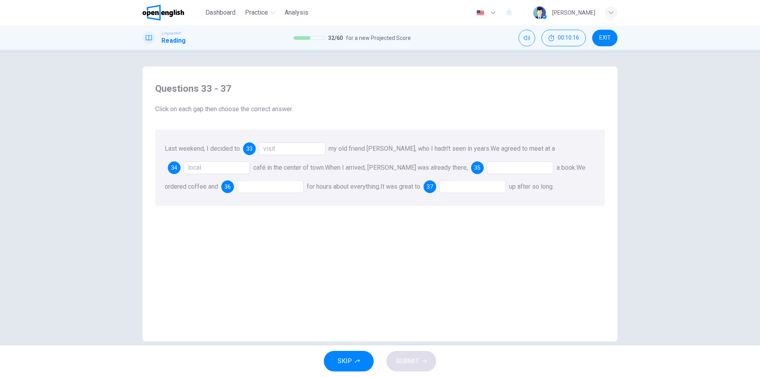
click at [341, 255] on div "Questions 33 - 37 Click on each gap then choose the correct answer. Last weeken…" at bounding box center [380, 207] width 463 height 267
drag, startPoint x: 370, startPoint y: 166, endPoint x: 424, endPoint y: 171, distance: 54.1
click at [421, 171] on span "When I arrived, [PERSON_NAME] was already there," at bounding box center [396, 168] width 143 height 8
click at [429, 171] on div "Last weekend, I decided to 33 visit my old friend [PERSON_NAME], who I hadn't s…" at bounding box center [380, 168] width 450 height 76
click at [492, 169] on div at bounding box center [520, 168] width 67 height 13
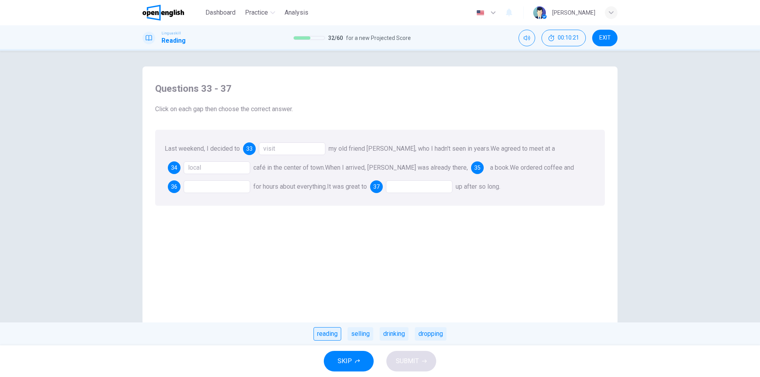
click at [331, 335] on div "reading" at bounding box center [328, 333] width 28 height 13
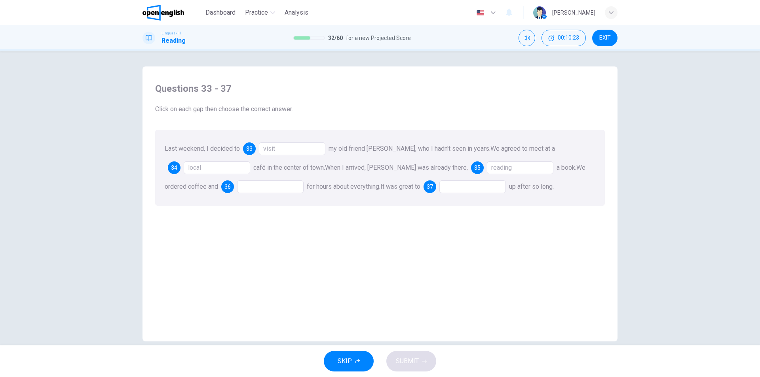
click at [238, 189] on div at bounding box center [270, 187] width 67 height 13
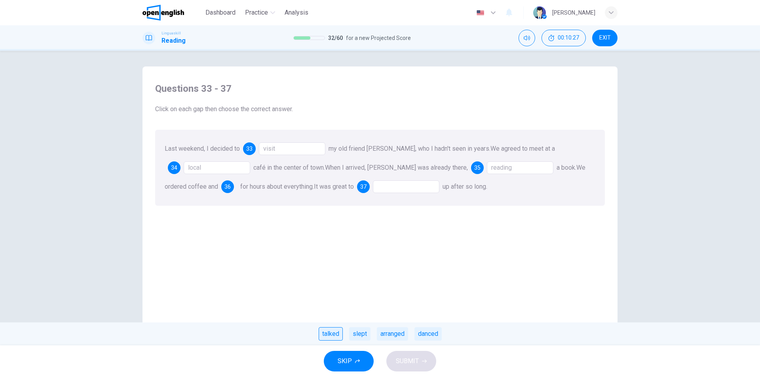
click at [333, 335] on div "talked" at bounding box center [331, 333] width 24 height 13
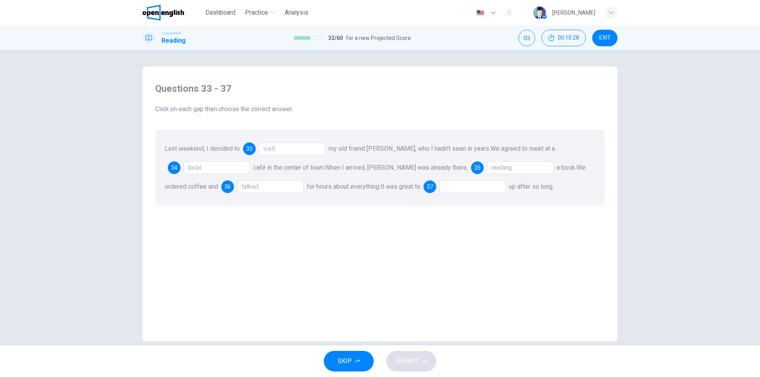
drag, startPoint x: 314, startPoint y: 184, endPoint x: 339, endPoint y: 185, distance: 25.0
click at [335, 185] on span "for hours about everything." at bounding box center [344, 187] width 74 height 8
click at [357, 187] on span "for hours about everything." at bounding box center [344, 187] width 74 height 8
click at [458, 190] on div at bounding box center [473, 187] width 67 height 13
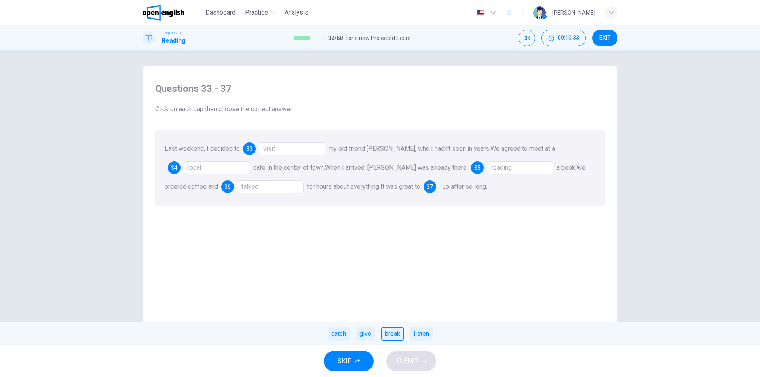
click at [388, 334] on div "break" at bounding box center [392, 333] width 23 height 13
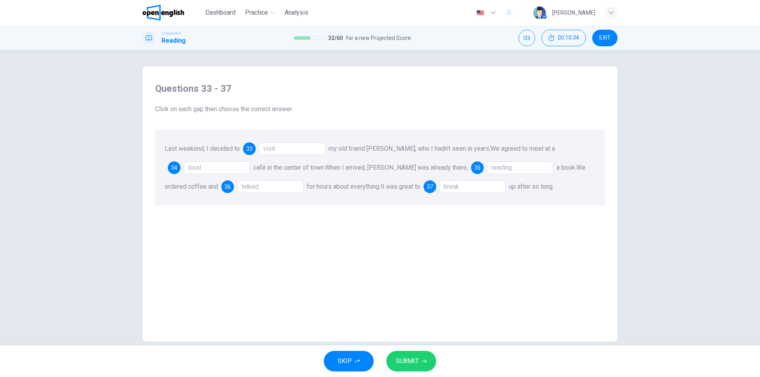
click at [411, 375] on div "SKIP SUBMIT" at bounding box center [380, 362] width 760 height 32
click at [410, 364] on span "SUBMIT" at bounding box center [407, 361] width 23 height 11
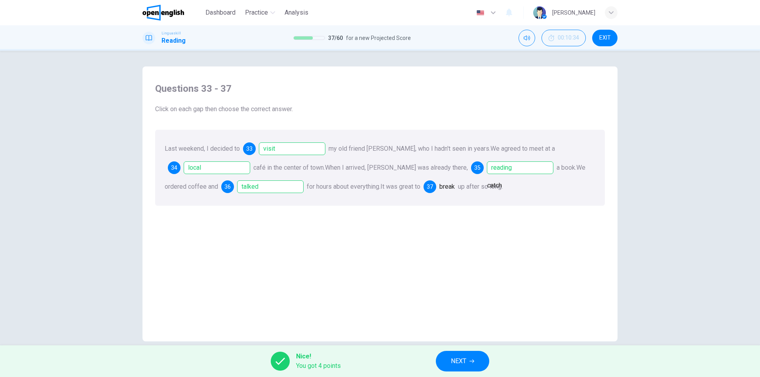
click at [455, 186] on div "break" at bounding box center [447, 186] width 15 height 19
click at [450, 370] on button "NEXT" at bounding box center [462, 361] width 53 height 21
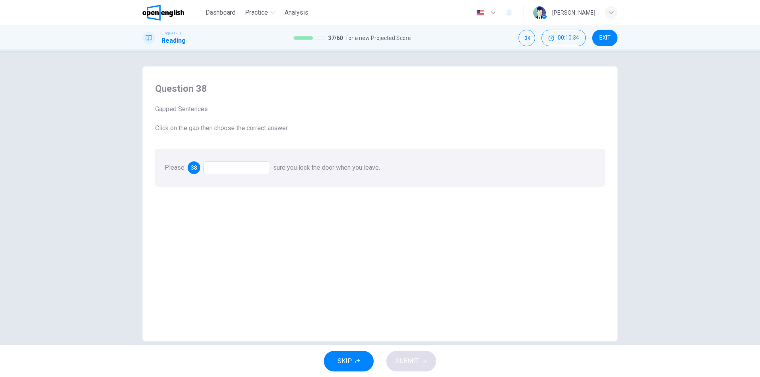
click at [229, 168] on div at bounding box center [237, 168] width 67 height 13
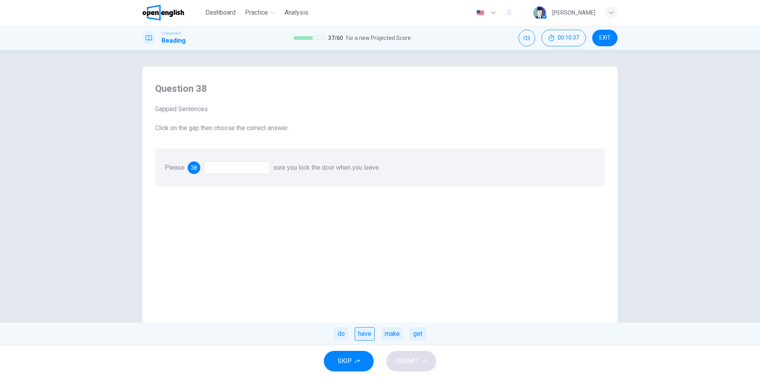
click at [366, 335] on div "have" at bounding box center [365, 333] width 20 height 13
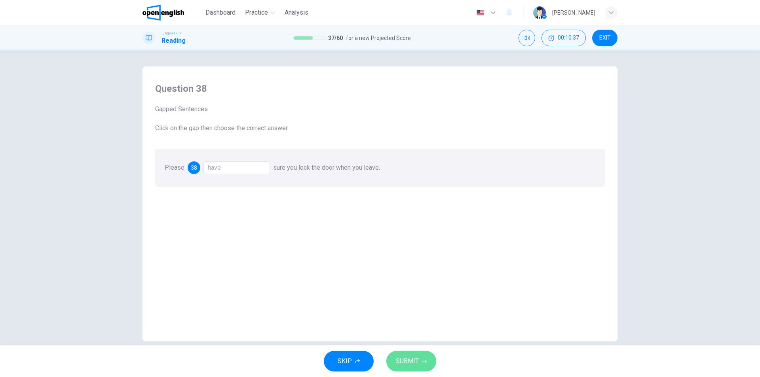
click at [410, 367] on span "SUBMIT" at bounding box center [407, 361] width 23 height 11
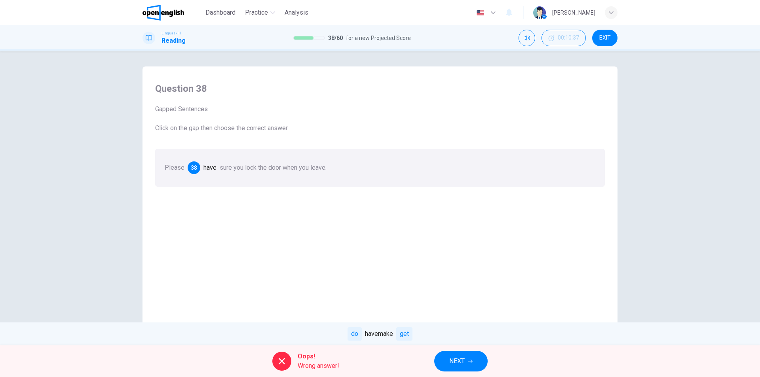
click at [464, 357] on span "NEXT" at bounding box center [456, 361] width 15 height 11
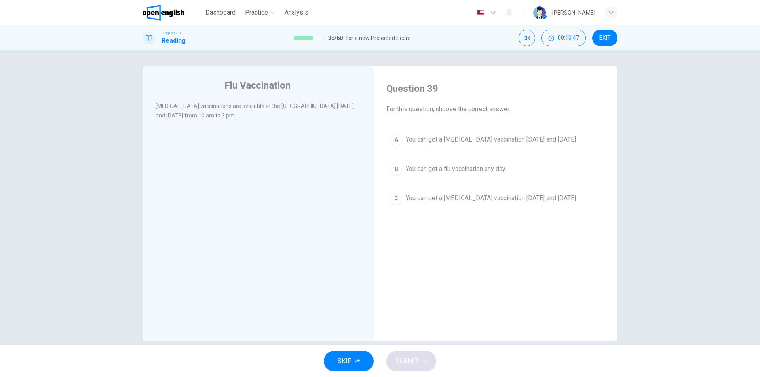
click at [467, 143] on span "You can get a [MEDICAL_DATA] vaccination [DATE] and [DATE]" at bounding box center [491, 140] width 170 height 10
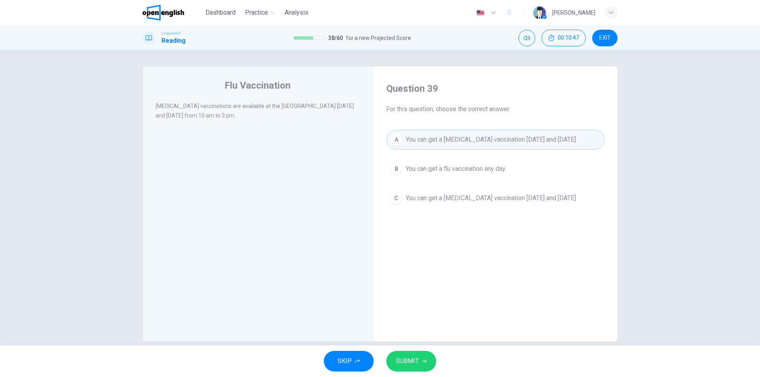
click at [433, 369] on div "SKIP SUBMIT" at bounding box center [380, 362] width 760 height 32
click at [432, 357] on button "SUBMIT" at bounding box center [411, 361] width 50 height 21
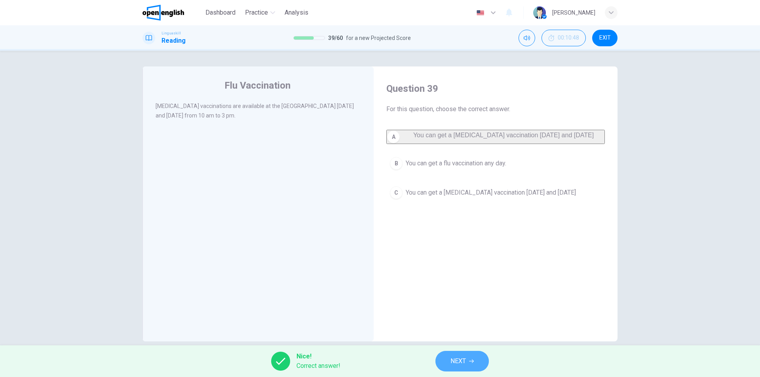
click at [447, 361] on button "NEXT" at bounding box center [462, 361] width 53 height 21
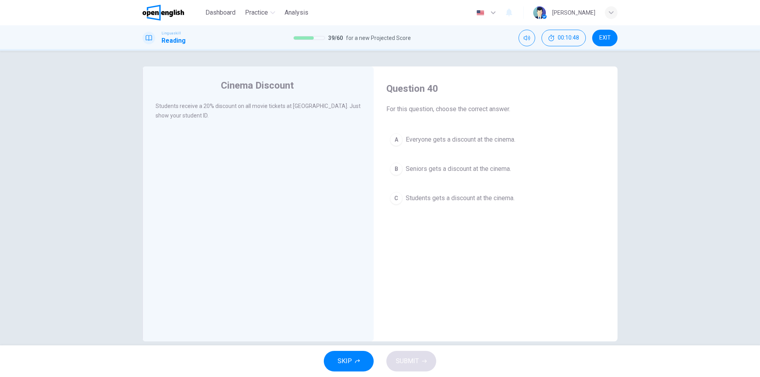
drag, startPoint x: 154, startPoint y: 103, endPoint x: 246, endPoint y: 107, distance: 91.6
click at [233, 108] on span "Students receive a 20% discount on all movie tickets at [GEOGRAPHIC_DATA]. Just…" at bounding box center [258, 111] width 205 height 16
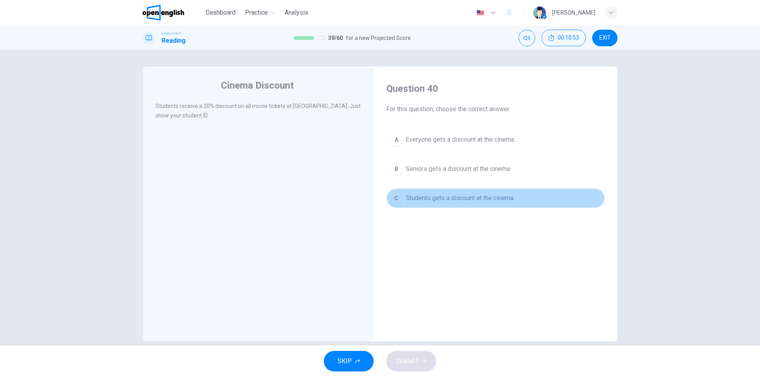
click at [443, 204] on button "C Students gets a discount at the cinema." at bounding box center [495, 198] width 219 height 20
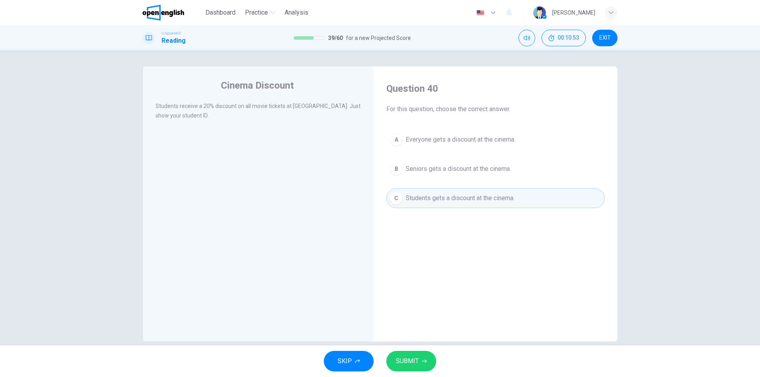
click at [425, 367] on button "SUBMIT" at bounding box center [411, 361] width 50 height 21
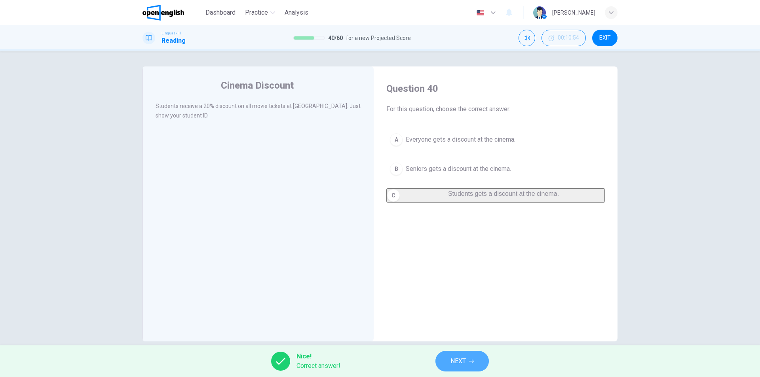
click at [462, 360] on span "NEXT" at bounding box center [458, 361] width 15 height 11
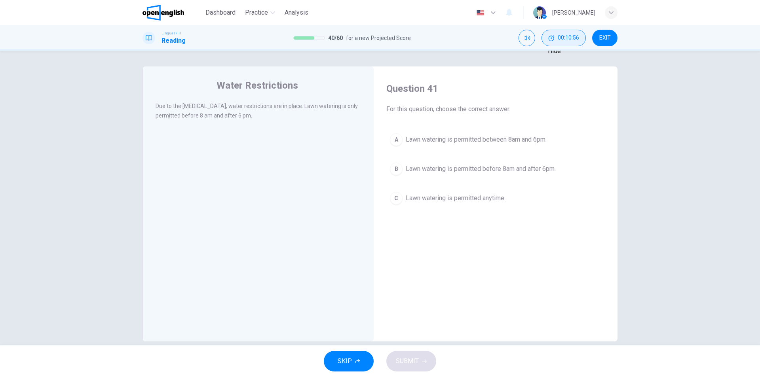
click at [556, 42] on button "00:10:56" at bounding box center [564, 38] width 44 height 17
drag, startPoint x: 147, startPoint y: 105, endPoint x: 223, endPoint y: 104, distance: 75.2
click at [218, 105] on div "Water Restrictions Due to the [MEDICAL_DATA], water restrictions are in place. …" at bounding box center [258, 204] width 231 height 275
click at [223, 104] on span "Due to the [MEDICAL_DATA], water restrictions are in place. Lawn watering is on…" at bounding box center [257, 111] width 202 height 16
click at [579, 37] on icon "Show" at bounding box center [582, 33] width 6 height 6
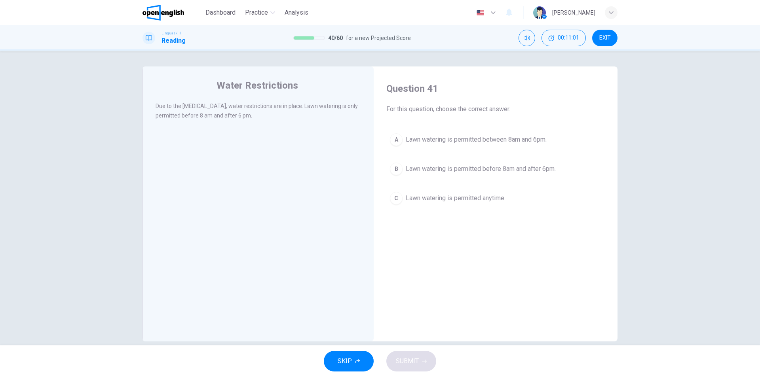
drag, startPoint x: 236, startPoint y: 109, endPoint x: 297, endPoint y: 107, distance: 60.6
click at [294, 107] on span "Due to the [MEDICAL_DATA], water restrictions are in place. Lawn watering is on…" at bounding box center [257, 111] width 202 height 16
click at [297, 107] on span "Due to the [MEDICAL_DATA], water restrictions are in place. Lawn watering is on…" at bounding box center [257, 111] width 202 height 16
click at [449, 169] on span "Lawn watering is permitted before 8am and after 6pm." at bounding box center [481, 169] width 150 height 10
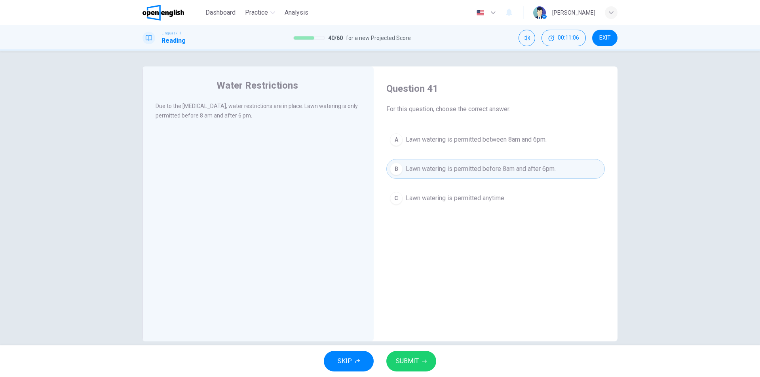
click at [423, 360] on icon "button" at bounding box center [424, 361] width 5 height 5
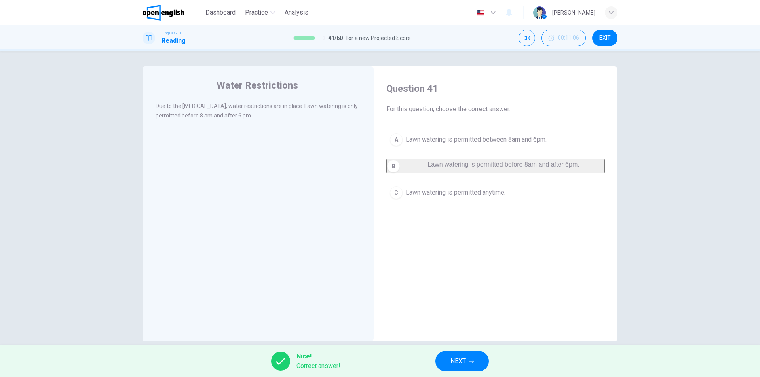
click at [460, 360] on span "NEXT" at bounding box center [458, 361] width 15 height 11
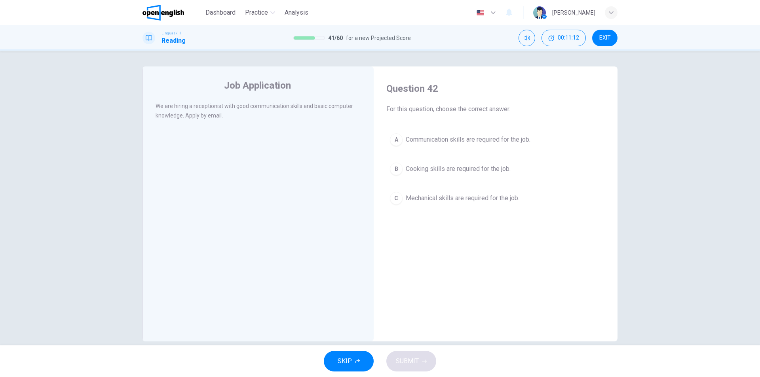
click at [473, 133] on button "A Communication skills are required for the job." at bounding box center [495, 140] width 219 height 20
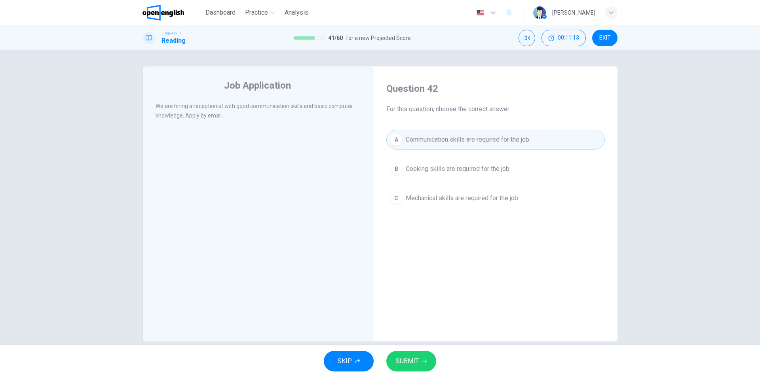
click at [432, 358] on button "SUBMIT" at bounding box center [411, 361] width 50 height 21
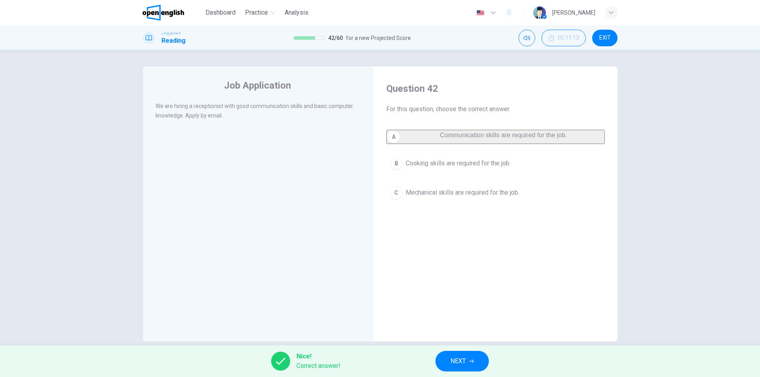
click at [440, 359] on button "NEXT" at bounding box center [462, 361] width 53 height 21
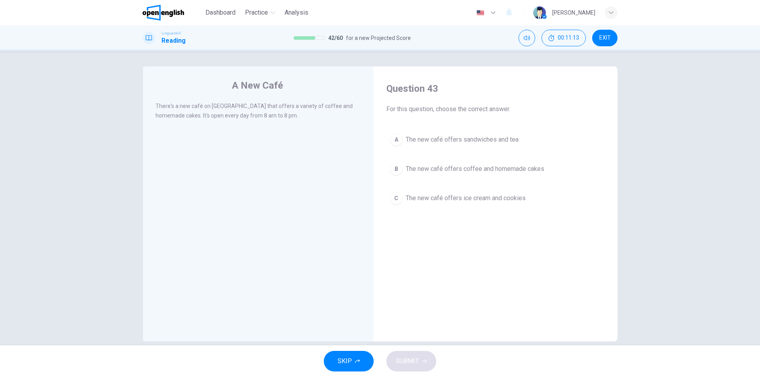
click at [163, 102] on div "There's a new café on [GEOGRAPHIC_DATA] that offers a variety of coffee and hom…" at bounding box center [259, 110] width 206 height 19
drag, startPoint x: 270, startPoint y: 106, endPoint x: 317, endPoint y: 102, distance: 46.9
click at [317, 102] on div "There's a new café on [GEOGRAPHIC_DATA] that offers a variety of coffee and hom…" at bounding box center [259, 110] width 206 height 19
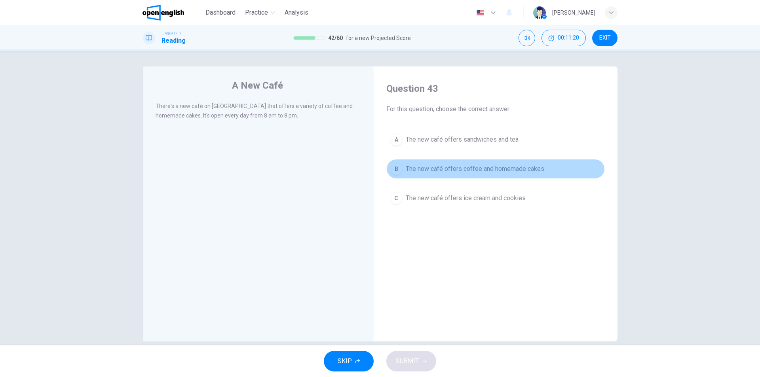
click at [516, 164] on button "B The new café offers coffee and homemade cakes" at bounding box center [495, 169] width 219 height 20
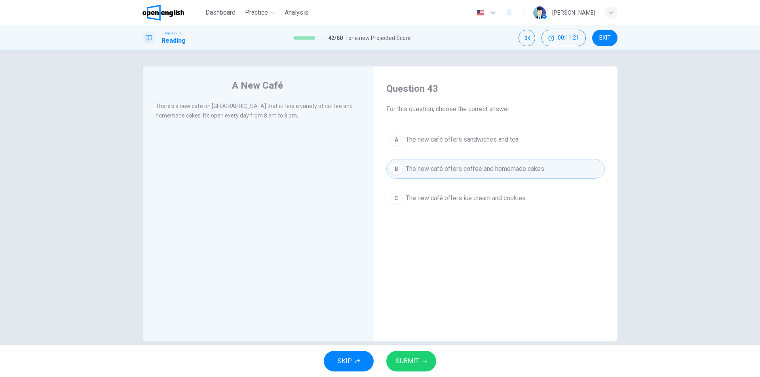
click at [430, 361] on button "SUBMIT" at bounding box center [411, 361] width 50 height 21
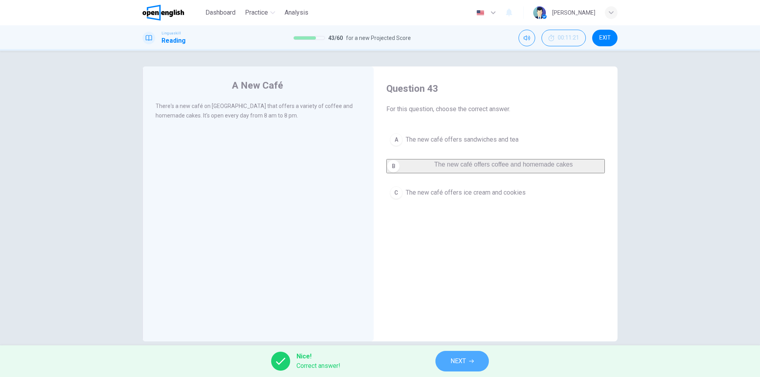
click at [442, 360] on button "NEXT" at bounding box center [462, 361] width 53 height 21
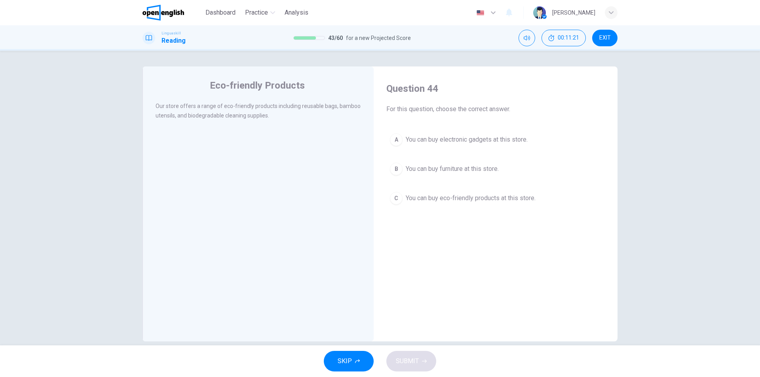
drag, startPoint x: 150, startPoint y: 104, endPoint x: 202, endPoint y: 101, distance: 52.3
click at [196, 101] on div "Eco-friendly Products Our store offers a range of eco-friendly products includi…" at bounding box center [258, 204] width 231 height 275
click at [472, 195] on span "You can buy eco-friendly products at this store." at bounding box center [471, 199] width 130 height 10
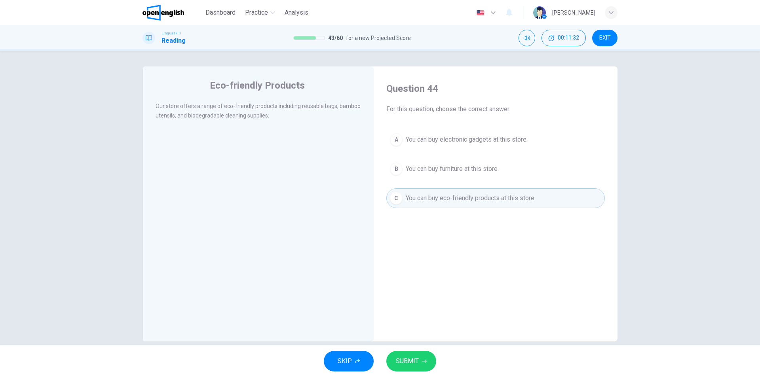
click at [440, 346] on div "SKIP SUBMIT" at bounding box center [380, 362] width 760 height 32
click at [436, 356] on div "SKIP SUBMIT" at bounding box center [380, 362] width 760 height 32
click at [427, 360] on button "SUBMIT" at bounding box center [411, 361] width 50 height 21
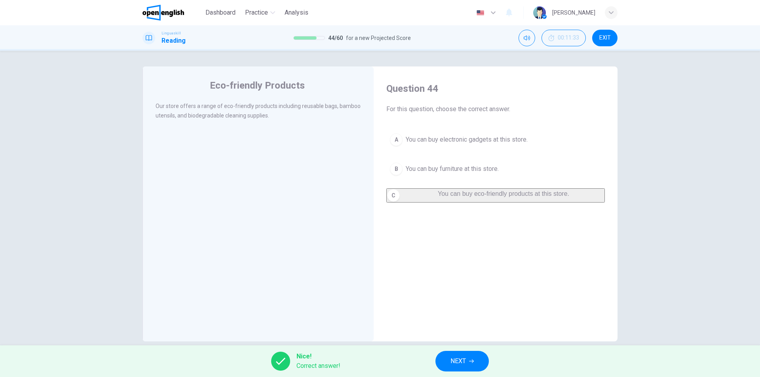
click at [427, 360] on div "Nice! Correct answer! NEXT" at bounding box center [380, 362] width 760 height 32
click at [451, 357] on span "NEXT" at bounding box center [458, 361] width 15 height 11
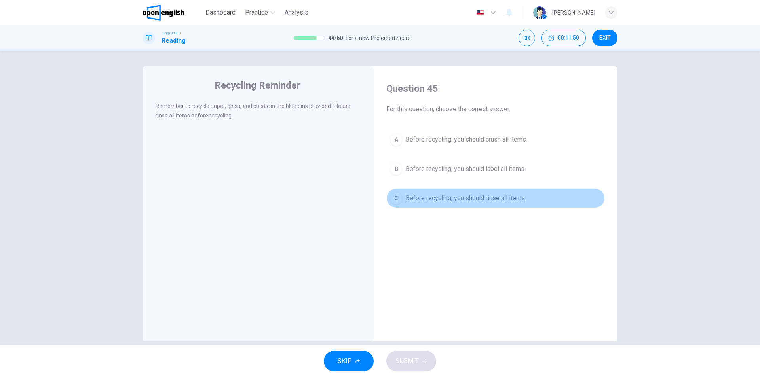
click at [449, 194] on span "Before recycling, you should rinse all items." at bounding box center [466, 199] width 120 height 10
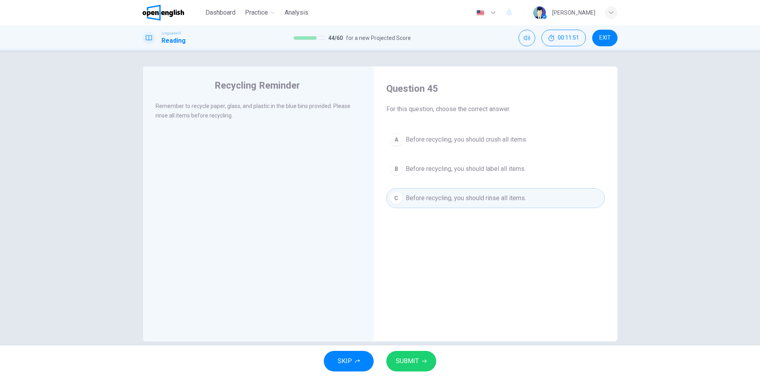
click at [428, 361] on button "SUBMIT" at bounding box center [411, 361] width 50 height 21
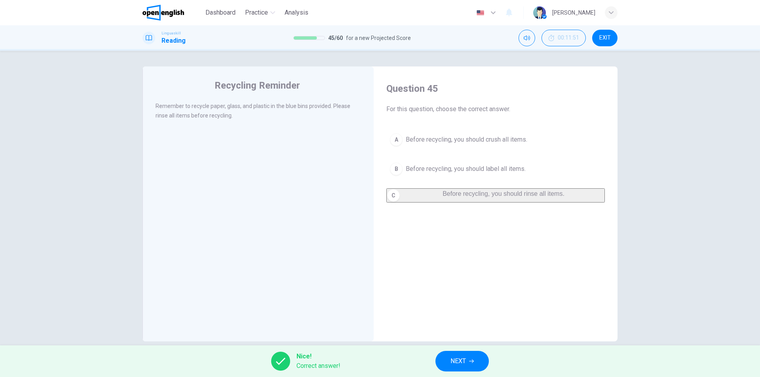
click at [426, 361] on div "Nice! Correct answer! NEXT" at bounding box center [380, 362] width 760 height 32
click at [449, 358] on button "NEXT" at bounding box center [462, 361] width 53 height 21
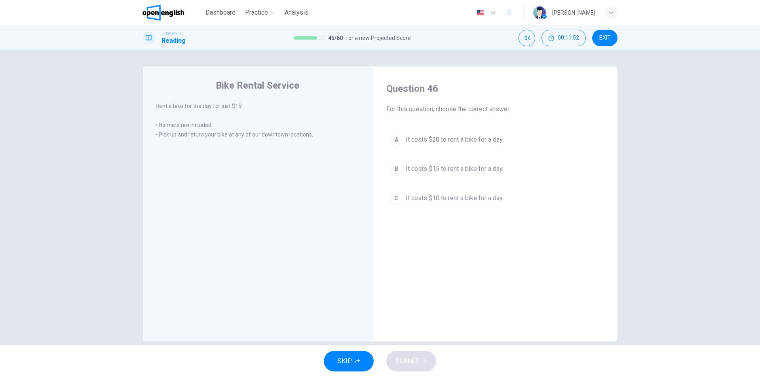
drag, startPoint x: 154, startPoint y: 107, endPoint x: 248, endPoint y: 105, distance: 93.5
click at [238, 105] on span "Rent a bike for the day for just $15!" at bounding box center [199, 106] width 87 height 6
click at [248, 105] on div "Rent a bike for the day for just $15!" at bounding box center [259, 106] width 206 height 10
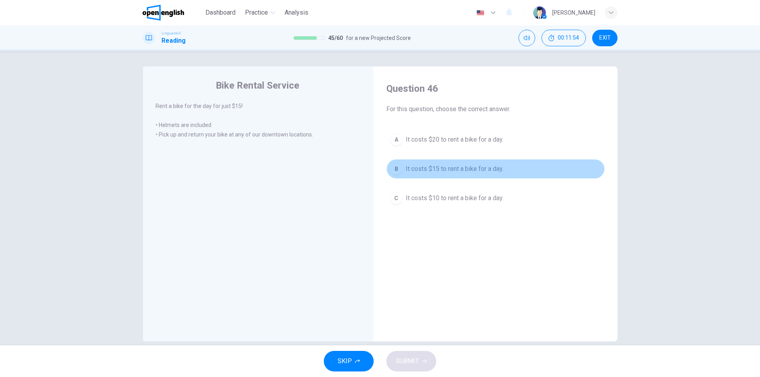
click at [460, 168] on span "It costs $15 to rent a bike for a day." at bounding box center [455, 169] width 98 height 10
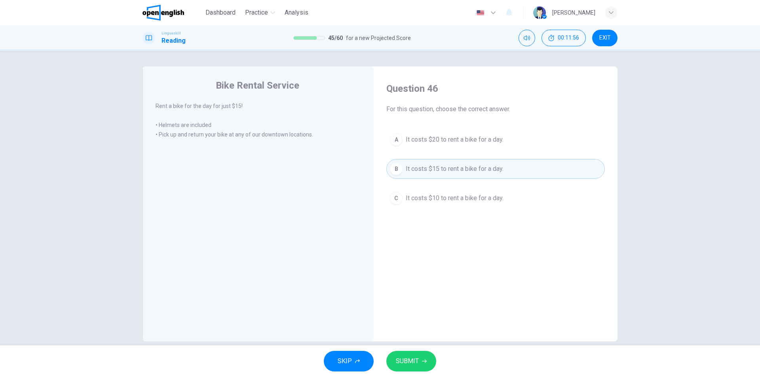
click at [414, 362] on span "SUBMIT" at bounding box center [407, 361] width 23 height 11
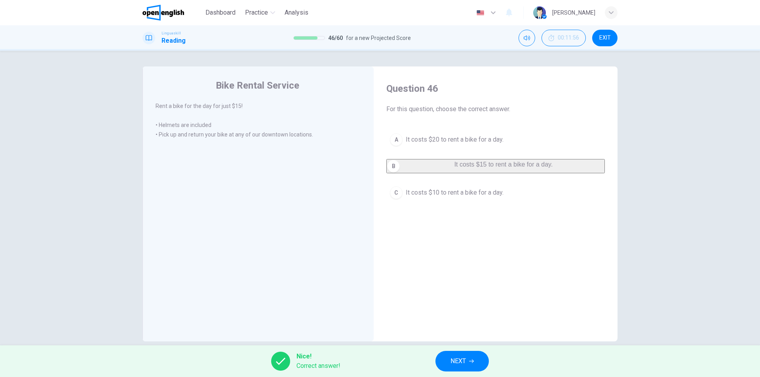
click at [449, 358] on button "NEXT" at bounding box center [462, 361] width 53 height 21
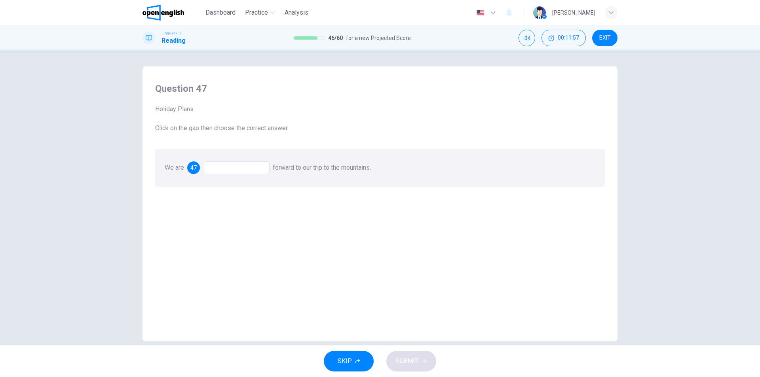
click at [218, 167] on div at bounding box center [236, 168] width 67 height 13
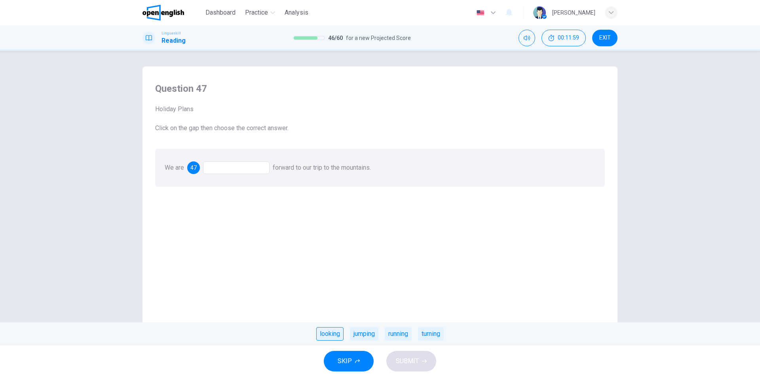
click at [330, 332] on div "looking" at bounding box center [329, 333] width 27 height 13
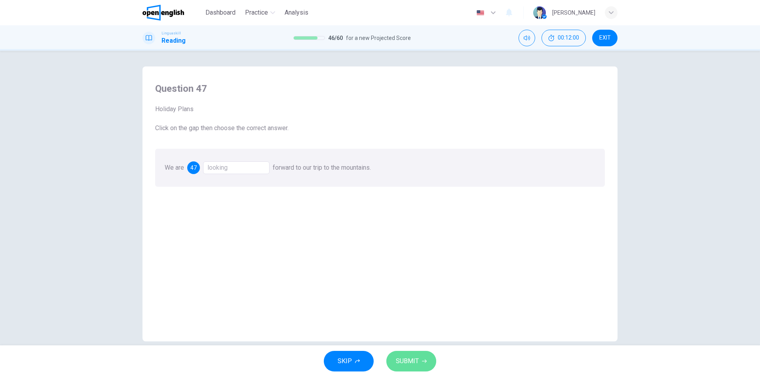
click at [409, 369] on button "SUBMIT" at bounding box center [411, 361] width 50 height 21
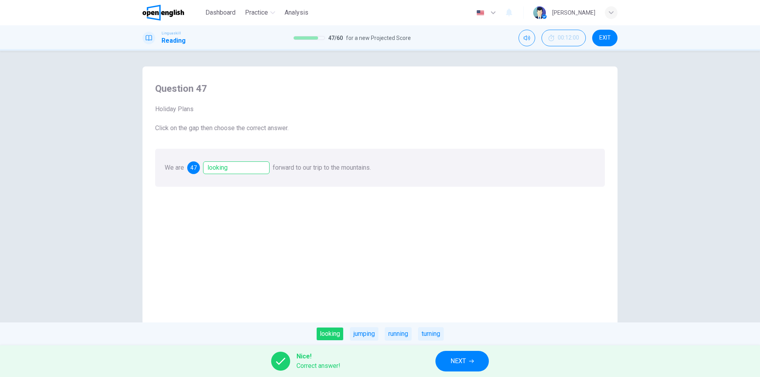
click at [445, 364] on button "NEXT" at bounding box center [462, 361] width 53 height 21
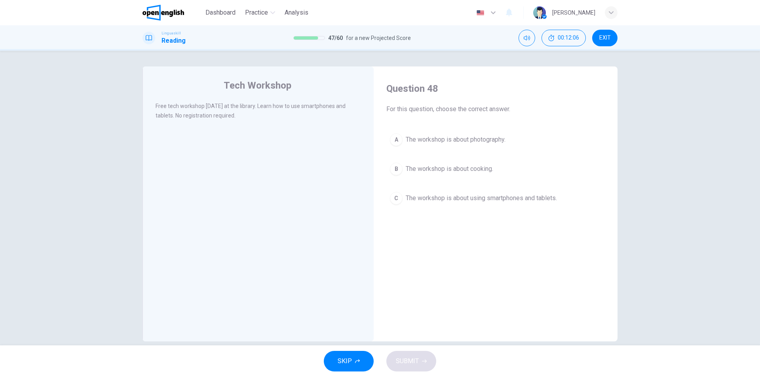
click at [442, 210] on div "Question 48 For this question, choose the correct answer. A The workshop is abo…" at bounding box center [495, 145] width 231 height 142
click at [445, 207] on button "C The workshop is about using smartphones and tablets." at bounding box center [495, 198] width 219 height 20
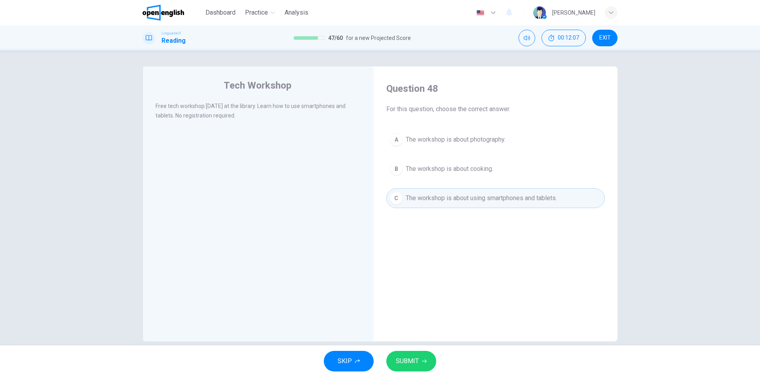
click at [447, 204] on button "C The workshop is about using smartphones and tablets." at bounding box center [495, 198] width 219 height 20
click at [425, 344] on div "Tech Workshop Free tech workshop [DATE] at the library. Learn how to use smartp…" at bounding box center [380, 198] width 760 height 295
click at [415, 355] on button "SUBMIT" at bounding box center [411, 361] width 50 height 21
click at [437, 362] on div "Processing your response..." at bounding box center [380, 362] width 760 height 32
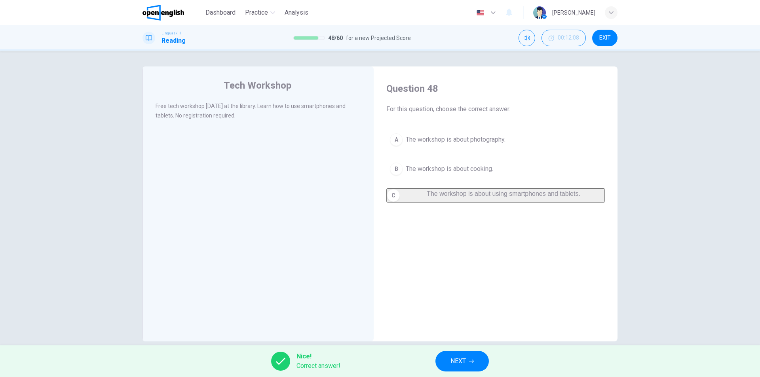
click at [437, 362] on button "NEXT" at bounding box center [462, 361] width 53 height 21
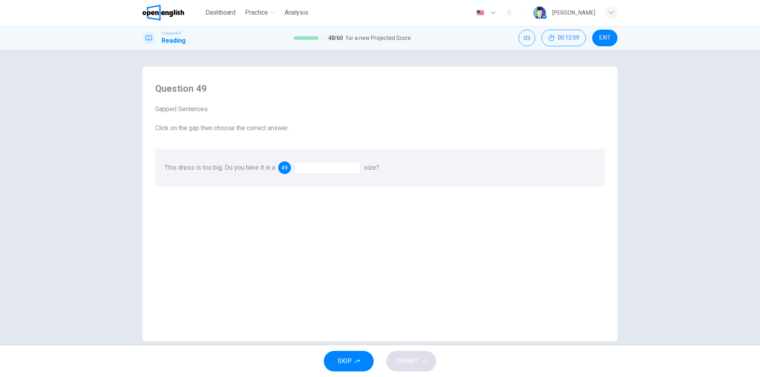
drag, startPoint x: 158, startPoint y: 167, endPoint x: 200, endPoint y: 170, distance: 42.1
click at [198, 170] on div "This dress is too big. Do you have it in a 49 size?" at bounding box center [380, 168] width 450 height 38
drag, startPoint x: 200, startPoint y: 170, endPoint x: 251, endPoint y: 173, distance: 51.2
click at [202, 170] on span "This dress is too big. Do you have it in a" at bounding box center [220, 168] width 110 height 8
click at [314, 165] on div at bounding box center [327, 168] width 67 height 13
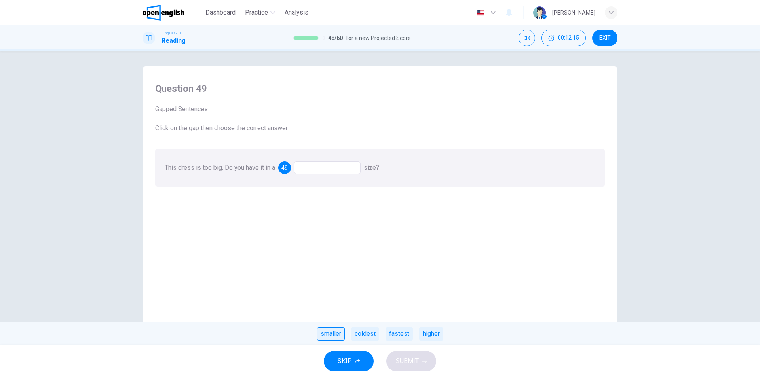
click at [334, 337] on div "smaller" at bounding box center [331, 333] width 28 height 13
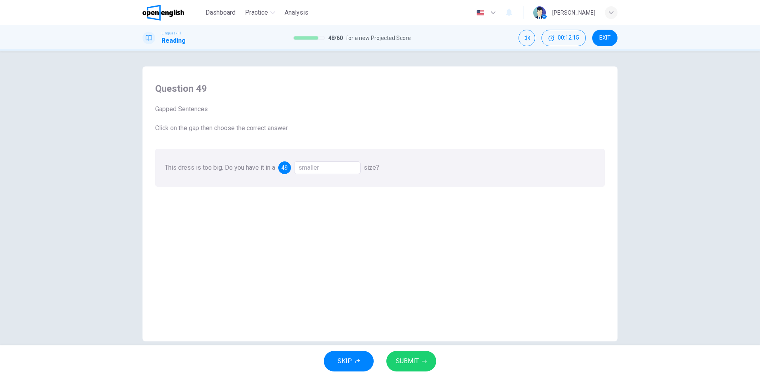
click at [409, 358] on span "SUBMIT" at bounding box center [407, 361] width 23 height 11
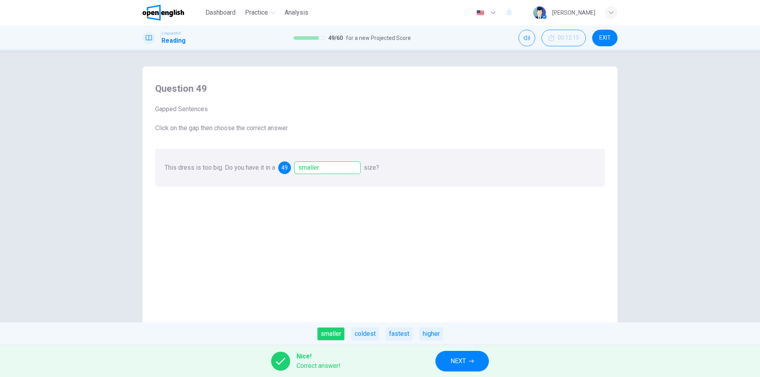
click at [440, 361] on button "NEXT" at bounding box center [462, 361] width 53 height 21
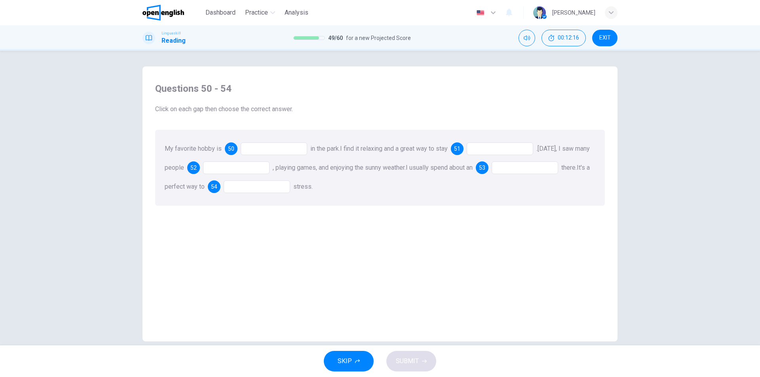
click at [270, 151] on div at bounding box center [274, 149] width 67 height 13
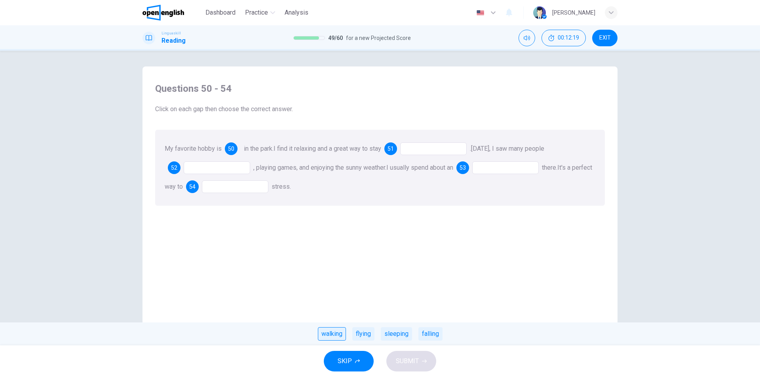
click at [335, 332] on div "walking" at bounding box center [332, 333] width 28 height 13
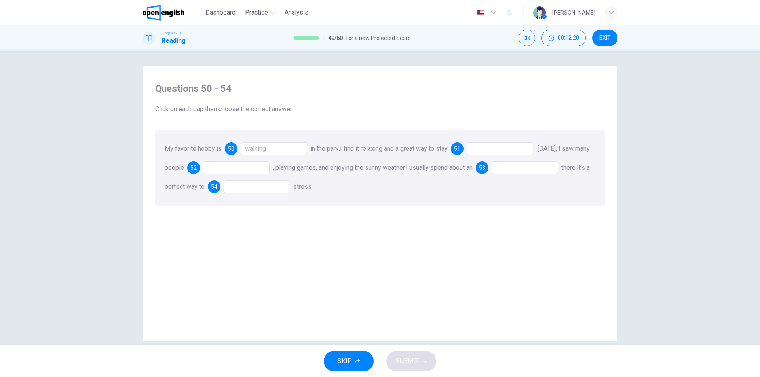
click at [391, 149] on span "I find it relaxing and a great way to stay" at bounding box center [394, 149] width 108 height 8
click at [503, 153] on div at bounding box center [500, 149] width 67 height 13
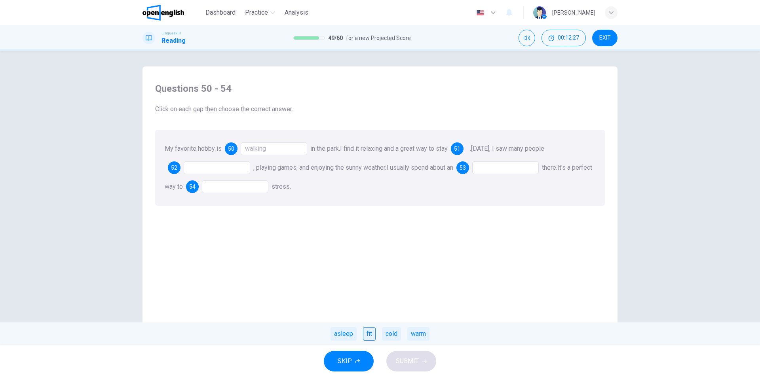
click at [367, 335] on div "fit" at bounding box center [369, 333] width 13 height 13
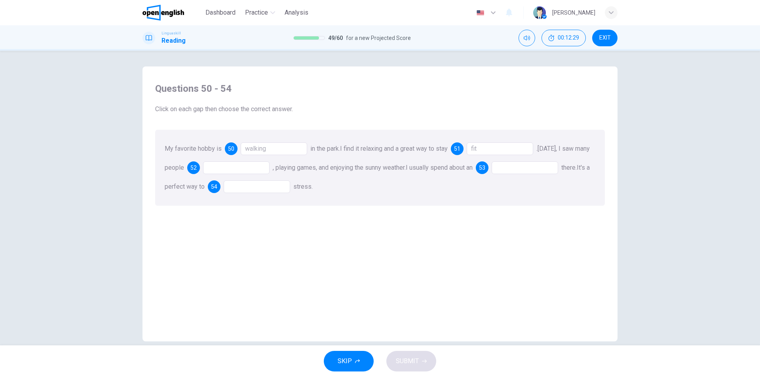
click at [255, 170] on div at bounding box center [236, 168] width 67 height 13
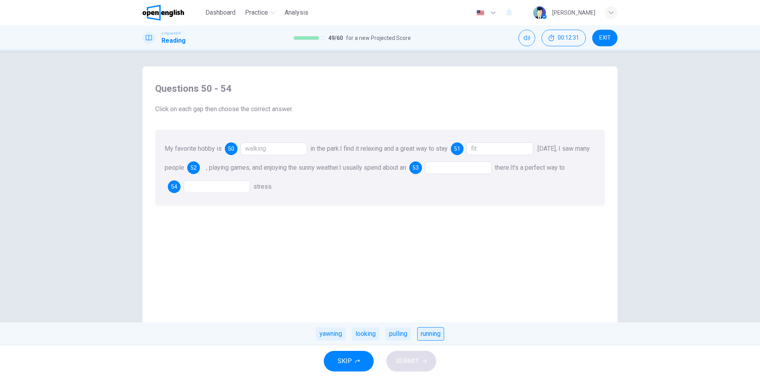
click at [423, 335] on div "running" at bounding box center [430, 333] width 27 height 13
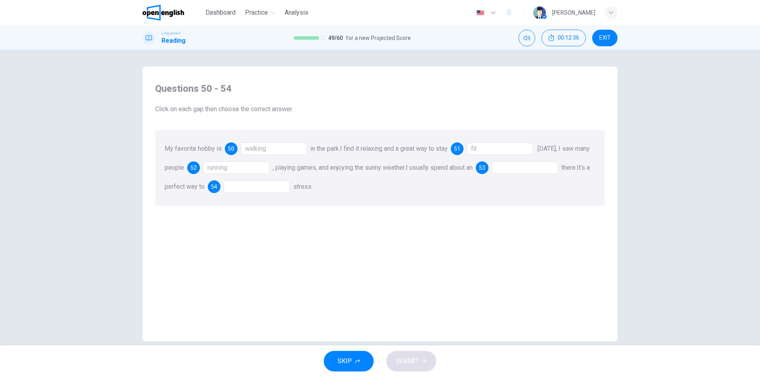
click at [541, 173] on div at bounding box center [525, 168] width 67 height 13
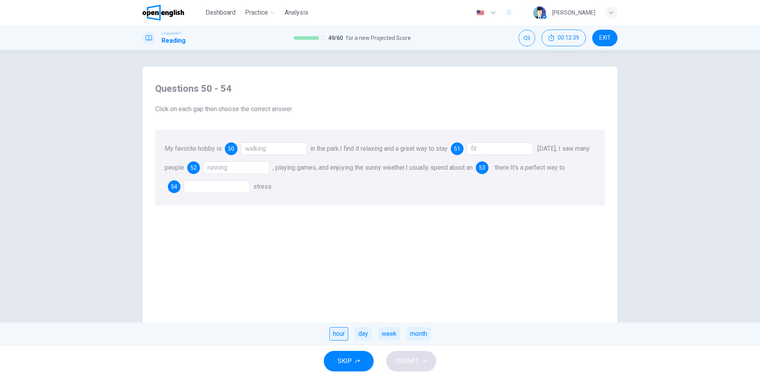
click at [339, 337] on div "hour" at bounding box center [338, 333] width 19 height 13
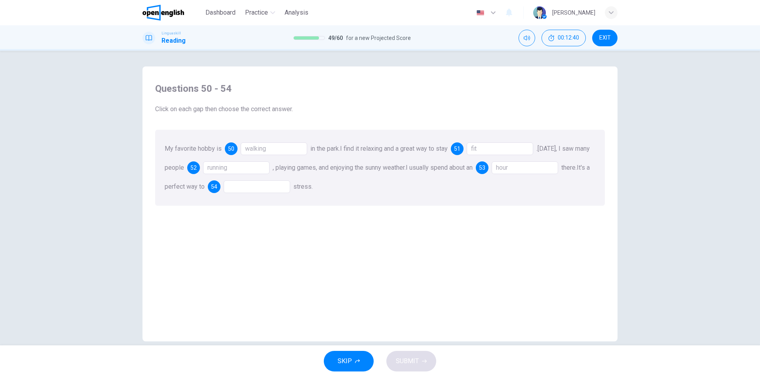
click at [415, 244] on div "Questions 50 - 54 Click on each gap then choose the correct answer. My favorite…" at bounding box center [380, 207] width 463 height 267
click at [544, 160] on div "My favorite hobby is 50 walking in the park. I find it relaxing and a great way…" at bounding box center [380, 168] width 450 height 76
click at [542, 164] on div "hour" at bounding box center [525, 168] width 67 height 13
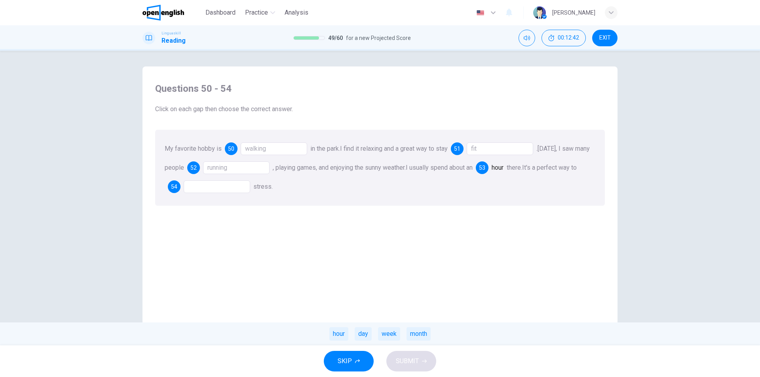
click at [504, 169] on div "hour" at bounding box center [498, 167] width 12 height 19
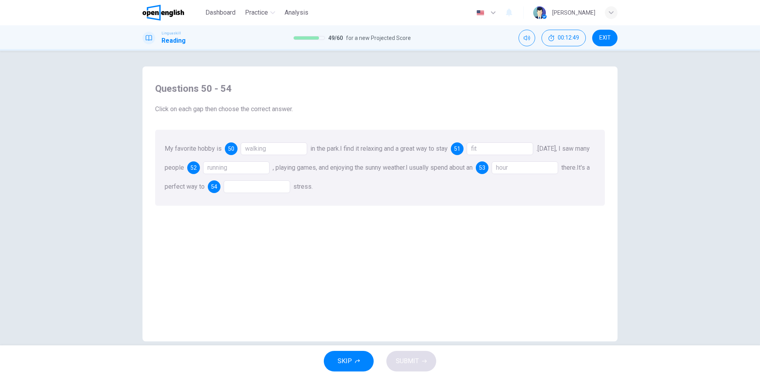
drag, startPoint x: 191, startPoint y: 186, endPoint x: 219, endPoint y: 186, distance: 28.1
click at [219, 186] on span "It's a perfect way to" at bounding box center [377, 177] width 425 height 27
click at [274, 188] on div at bounding box center [257, 187] width 67 height 13
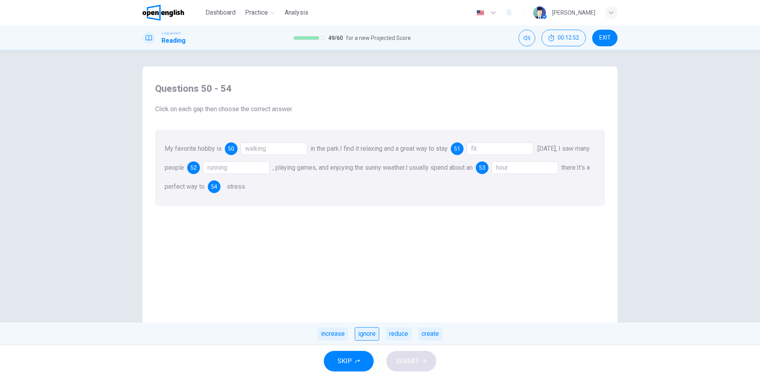
click at [366, 337] on div "ignore" at bounding box center [367, 333] width 25 height 13
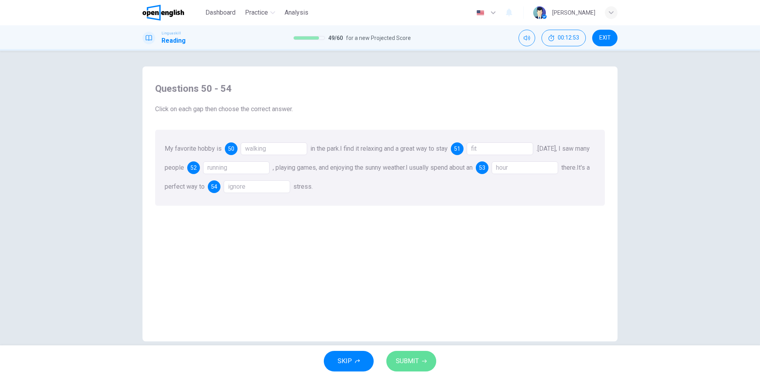
click at [419, 366] on button "SUBMIT" at bounding box center [411, 361] width 50 height 21
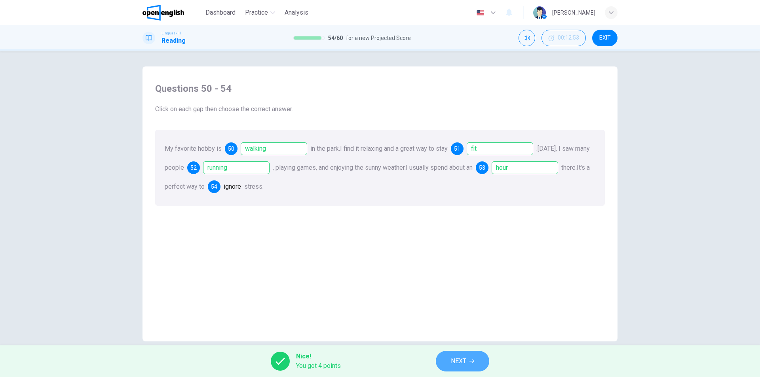
click at [464, 358] on span "NEXT" at bounding box center [458, 361] width 15 height 11
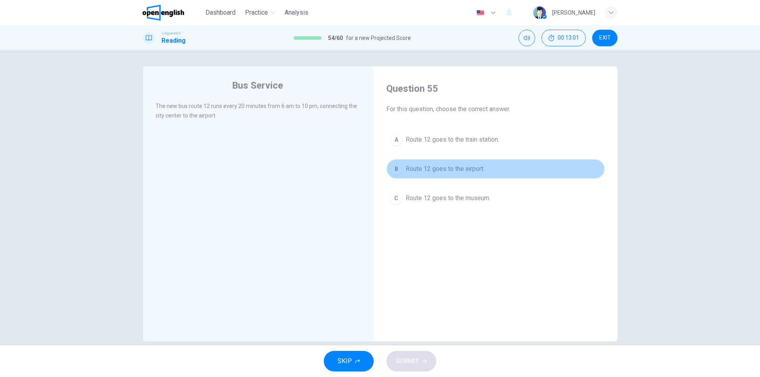
click at [464, 172] on span "Route 12 goes to the airport." at bounding box center [445, 169] width 79 height 10
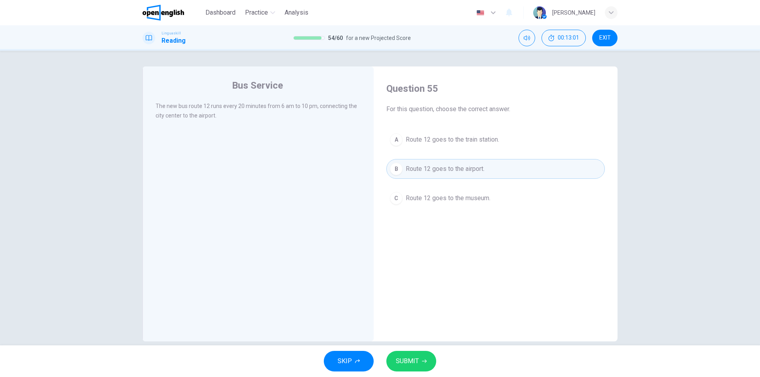
click at [400, 364] on span "SUBMIT" at bounding box center [407, 361] width 23 height 11
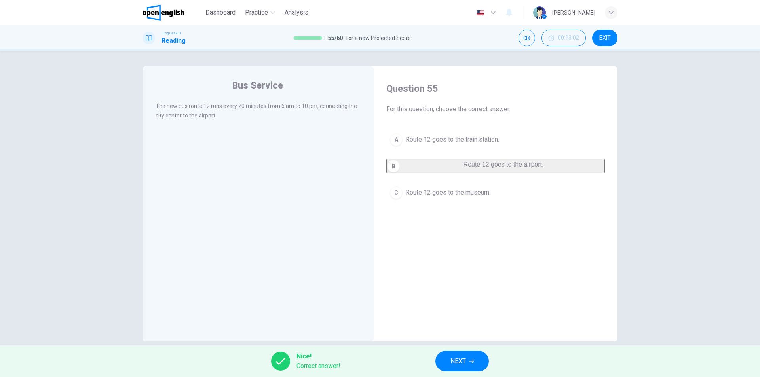
click at [423, 361] on div "Nice! Correct answer! NEXT" at bounding box center [380, 362] width 760 height 32
click at [447, 361] on button "NEXT" at bounding box center [462, 361] width 53 height 21
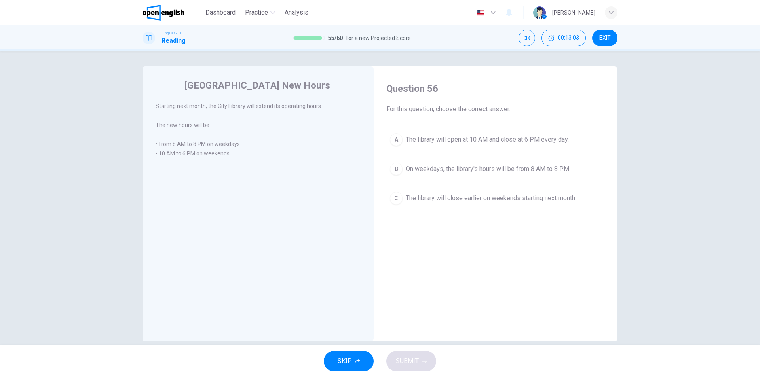
drag, startPoint x: 157, startPoint y: 106, endPoint x: 279, endPoint y: 104, distance: 122.0
click at [267, 104] on div "City Library New Hours Starting next month, the City Library will extend its op…" at bounding box center [258, 204] width 231 height 275
click at [510, 160] on button "B On weekdays, the library's hours will be from 8 AM to 8 PM." at bounding box center [495, 169] width 219 height 20
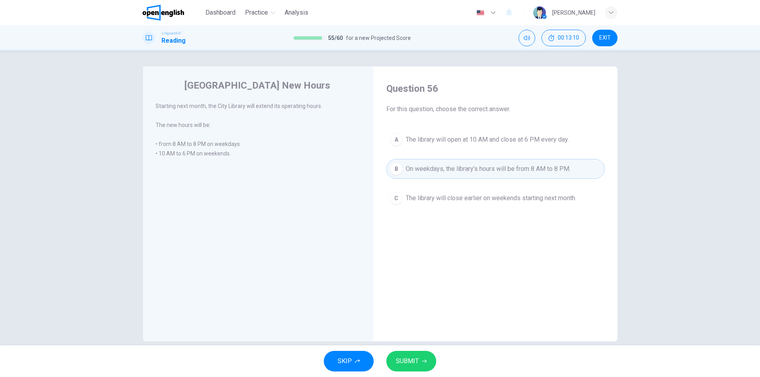
click at [423, 368] on button "SUBMIT" at bounding box center [411, 361] width 50 height 21
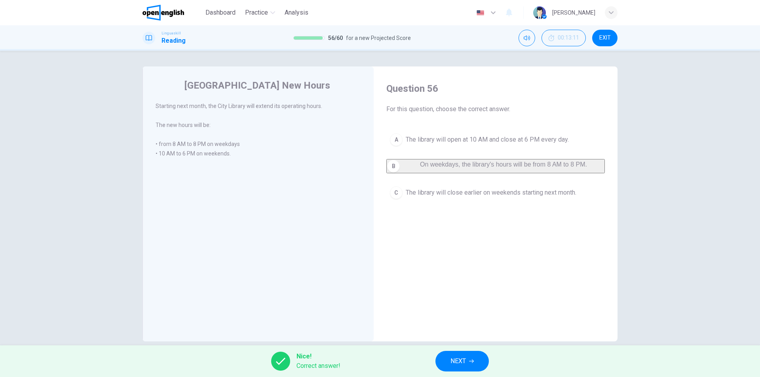
click at [490, 352] on div "Nice! Correct answer! NEXT" at bounding box center [380, 362] width 760 height 32
click at [486, 354] on button "NEXT" at bounding box center [462, 361] width 53 height 21
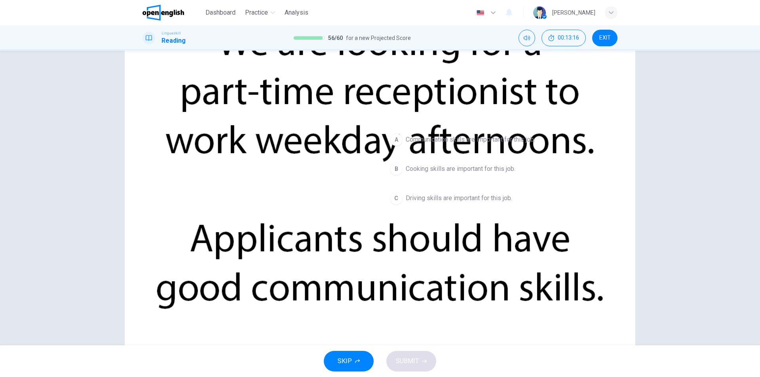
click at [469, 130] on button "A Communication skills are important for this job." at bounding box center [495, 140] width 219 height 20
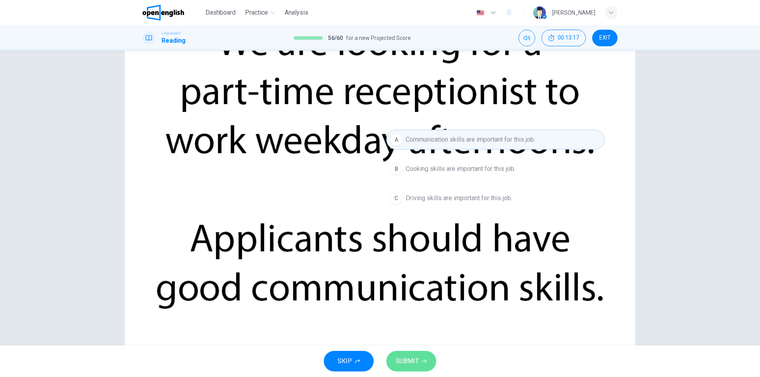
click at [421, 354] on button "SUBMIT" at bounding box center [411, 361] width 50 height 21
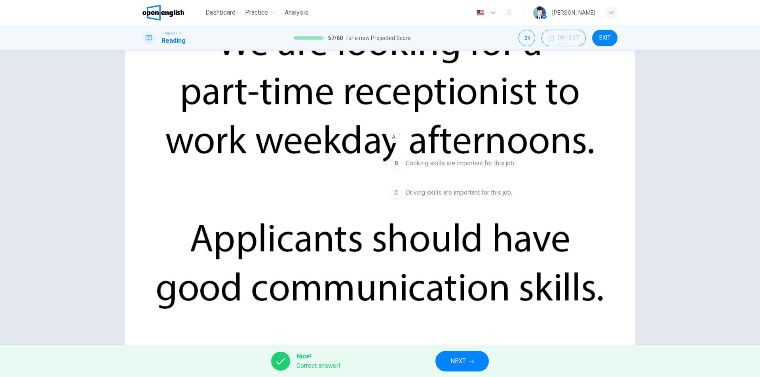
click at [438, 357] on button "NEXT" at bounding box center [462, 361] width 53 height 21
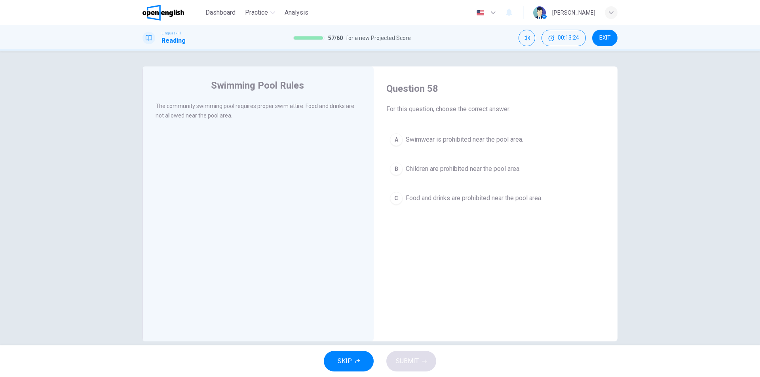
click at [462, 147] on button "A Swimwear is prohibited near the pool area." at bounding box center [495, 140] width 219 height 20
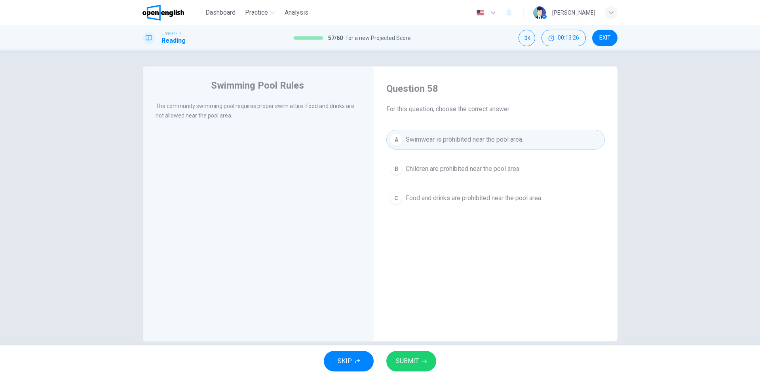
click at [474, 202] on span "Food and drinks are prohibited near the pool area." at bounding box center [474, 199] width 137 height 10
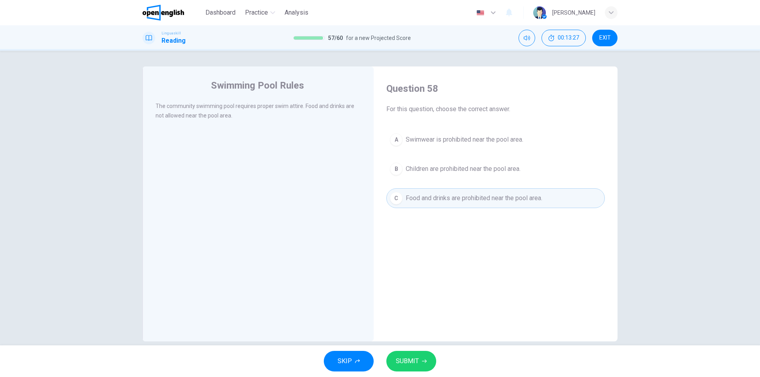
click at [432, 358] on button "SUBMIT" at bounding box center [411, 361] width 50 height 21
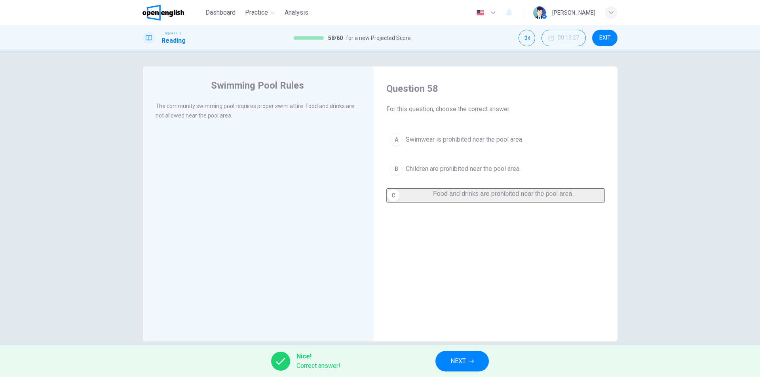
click at [460, 362] on span "NEXT" at bounding box center [458, 361] width 15 height 11
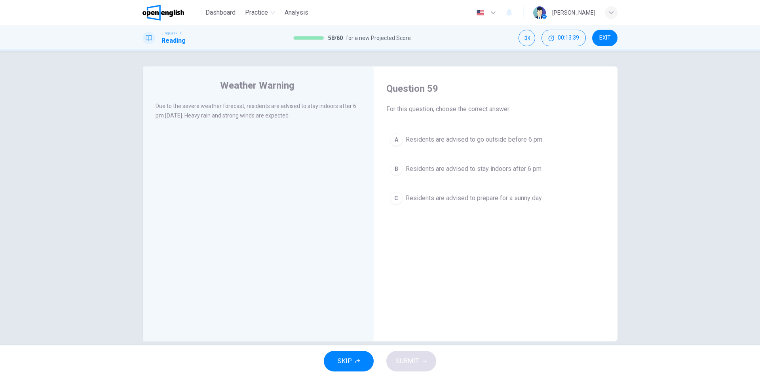
click at [519, 173] on span "Residents are advised to stay indoors after 6 pm" at bounding box center [474, 169] width 136 height 10
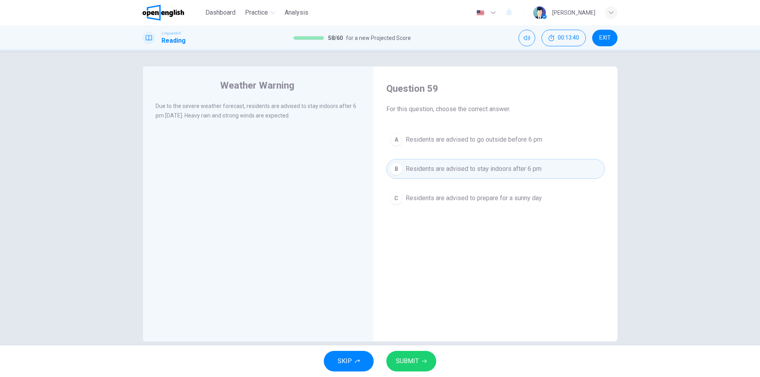
click at [421, 368] on button "SUBMIT" at bounding box center [411, 361] width 50 height 21
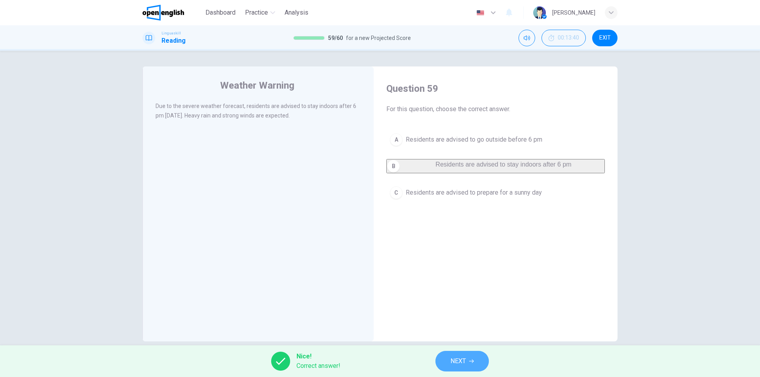
click at [455, 363] on span "NEXT" at bounding box center [458, 361] width 15 height 11
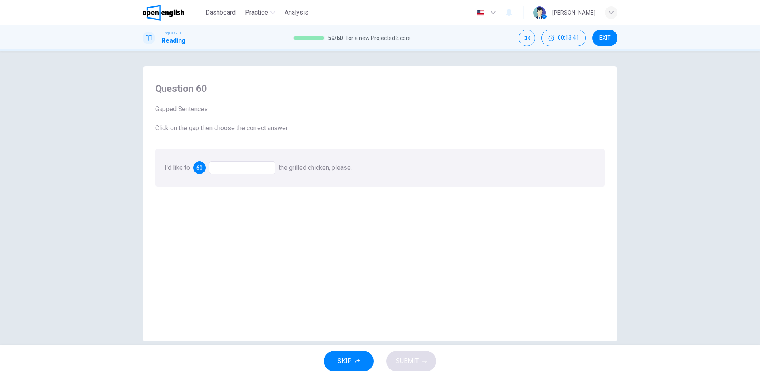
click at [236, 171] on div at bounding box center [242, 168] width 67 height 13
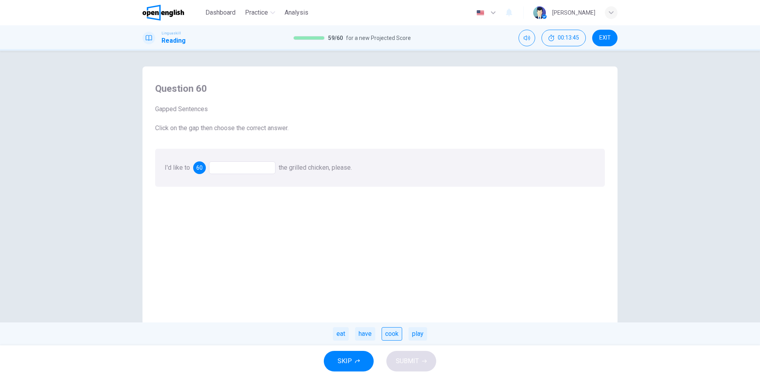
click at [389, 336] on div "cook" at bounding box center [392, 333] width 21 height 13
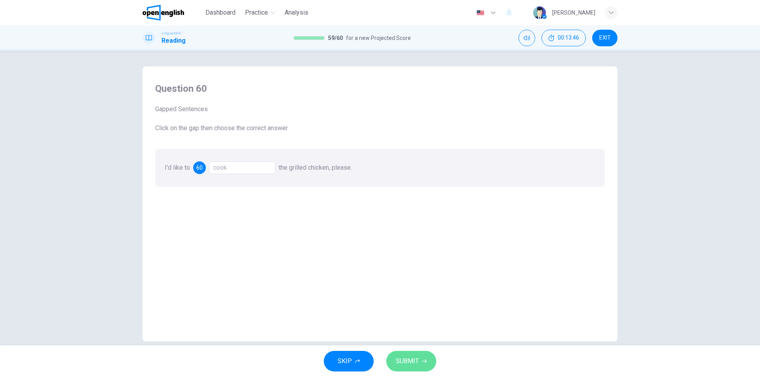
click at [420, 363] on button "SUBMIT" at bounding box center [411, 361] width 50 height 21
